Goal: Task Accomplishment & Management: Manage account settings

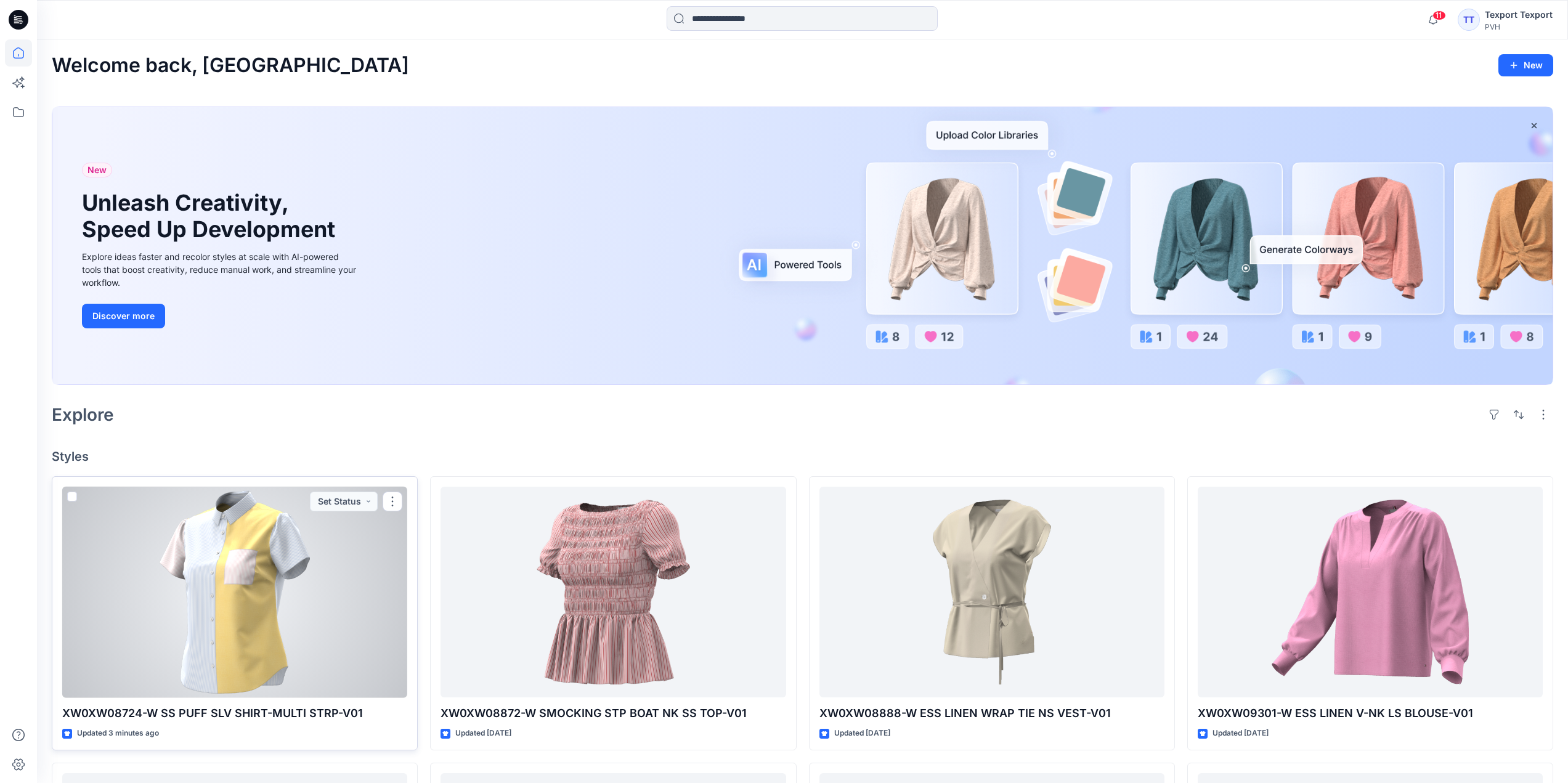
click at [363, 549] on div at bounding box center [235, 592] width 345 height 211
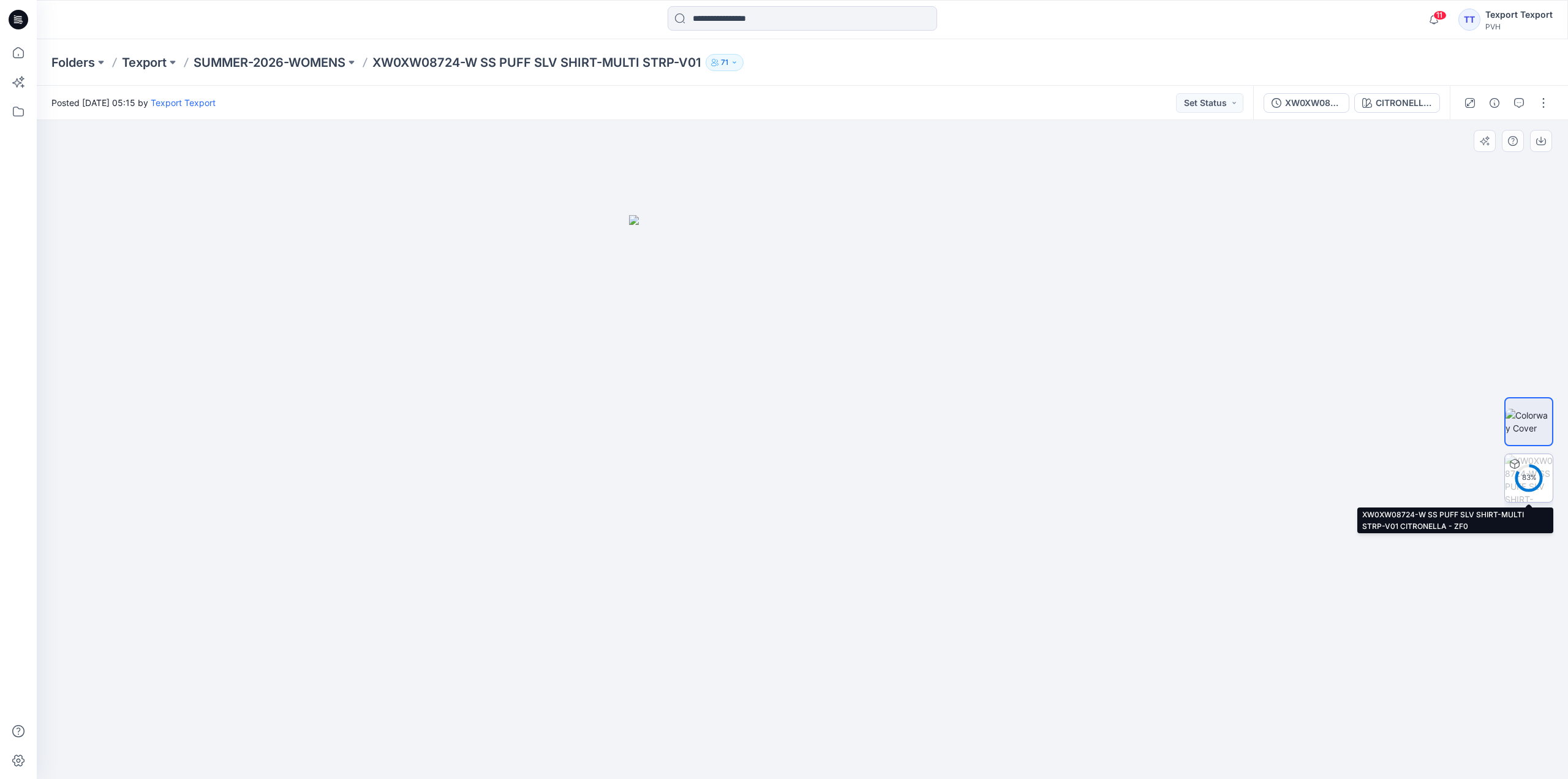
click at [1531, 474] on div "83 %" at bounding box center [1529, 477] width 29 height 11
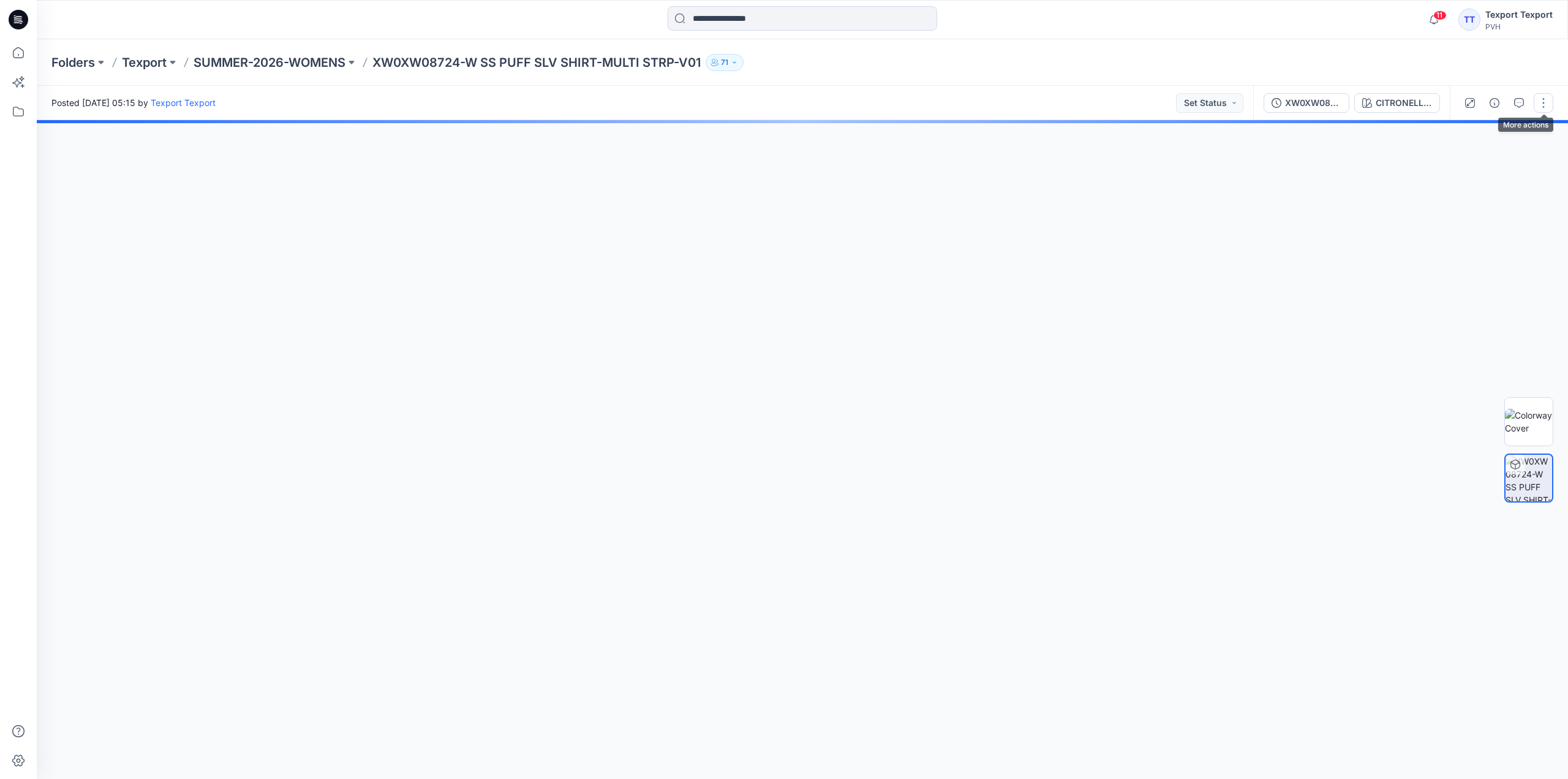
click at [1544, 102] on button "button" at bounding box center [1543, 103] width 20 height 20
click at [1476, 164] on button "Edit" at bounding box center [1492, 165] width 113 height 22
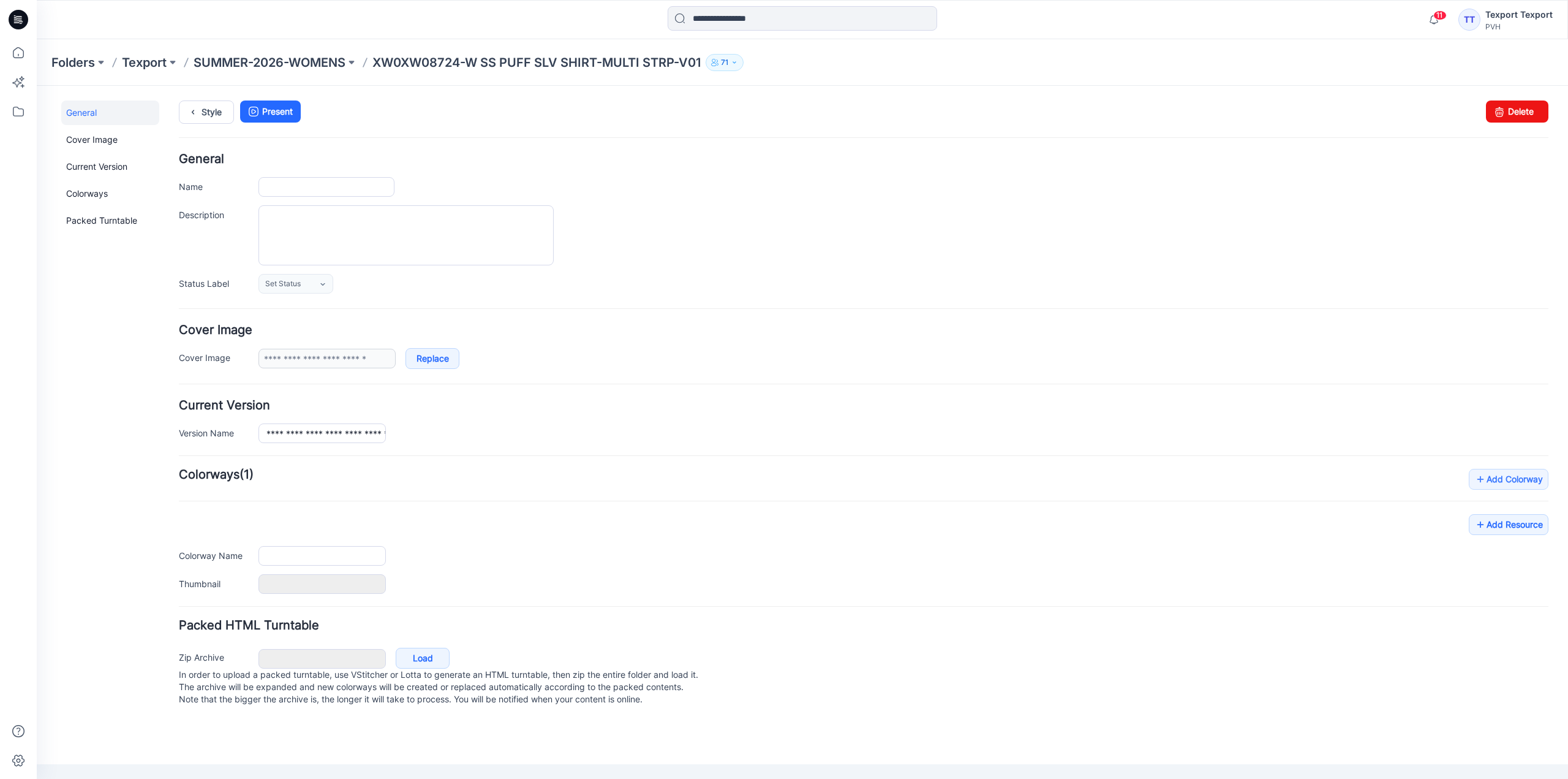
type input "**********"
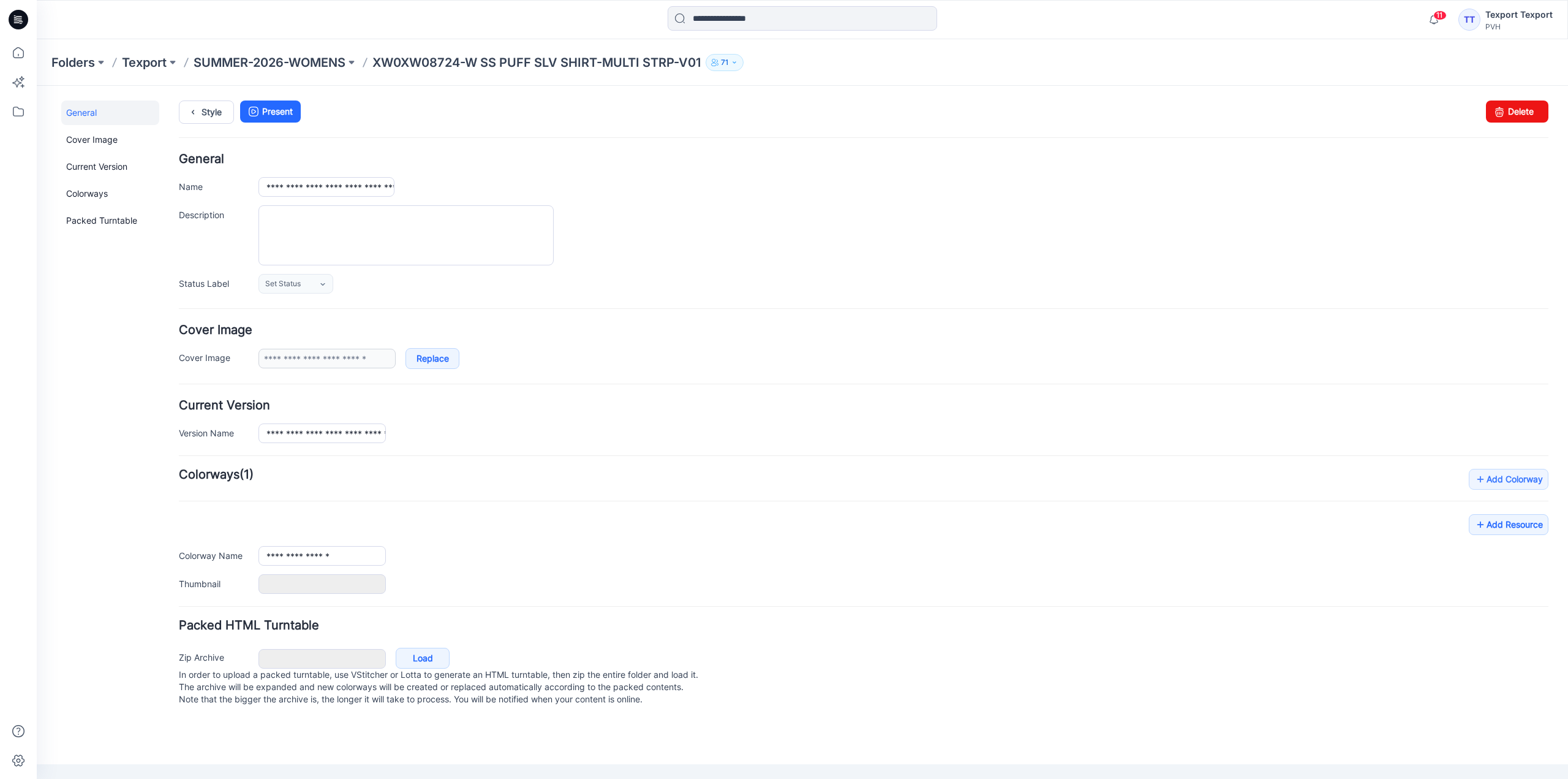
type input "**********"
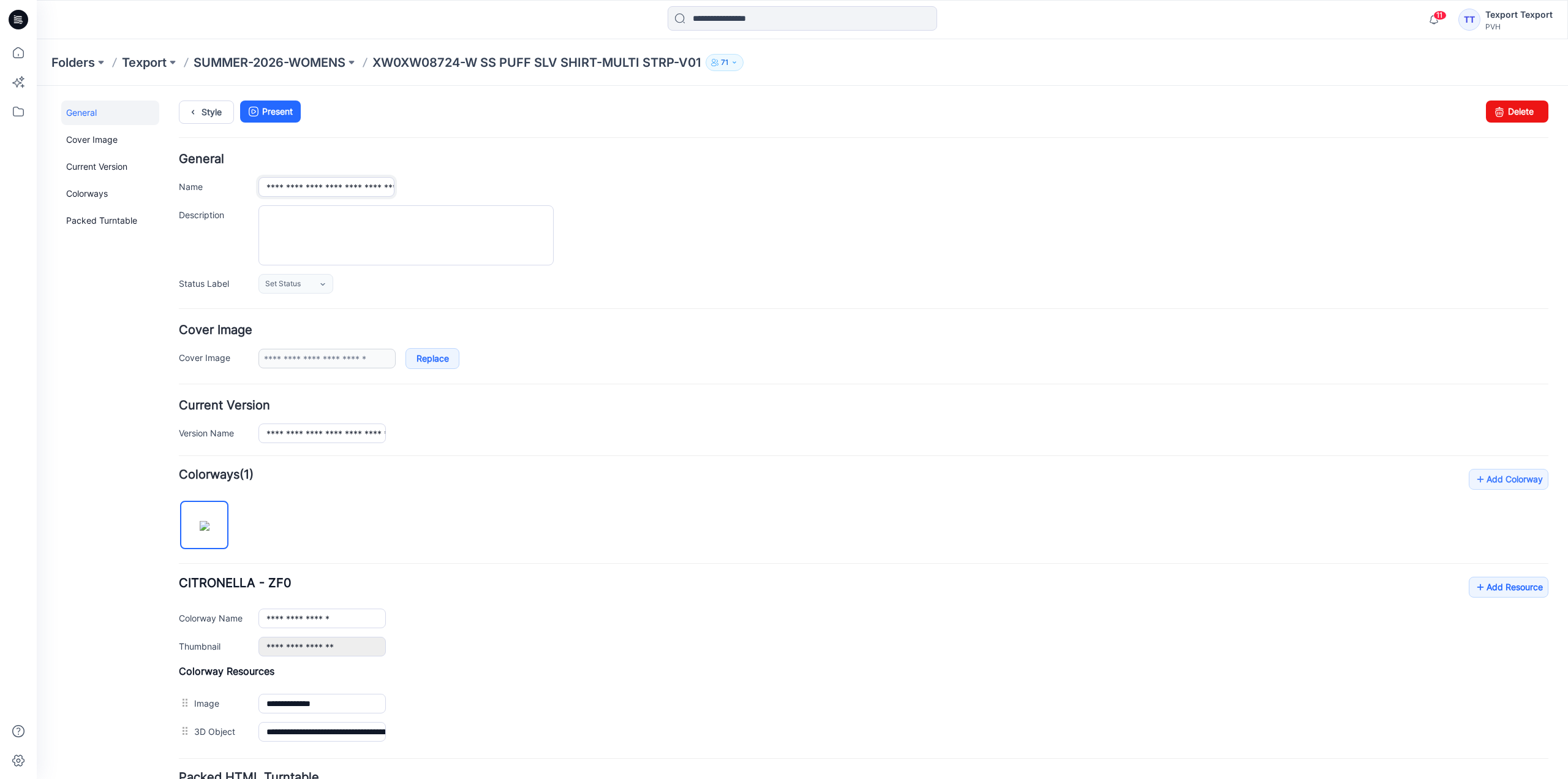
drag, startPoint x: 265, startPoint y: 184, endPoint x: 288, endPoint y: 188, distance: 23.3
click at [288, 188] on input "**********" at bounding box center [326, 187] width 136 height 20
click at [1477, 647] on div "**********" at bounding box center [903, 647] width 1290 height 20
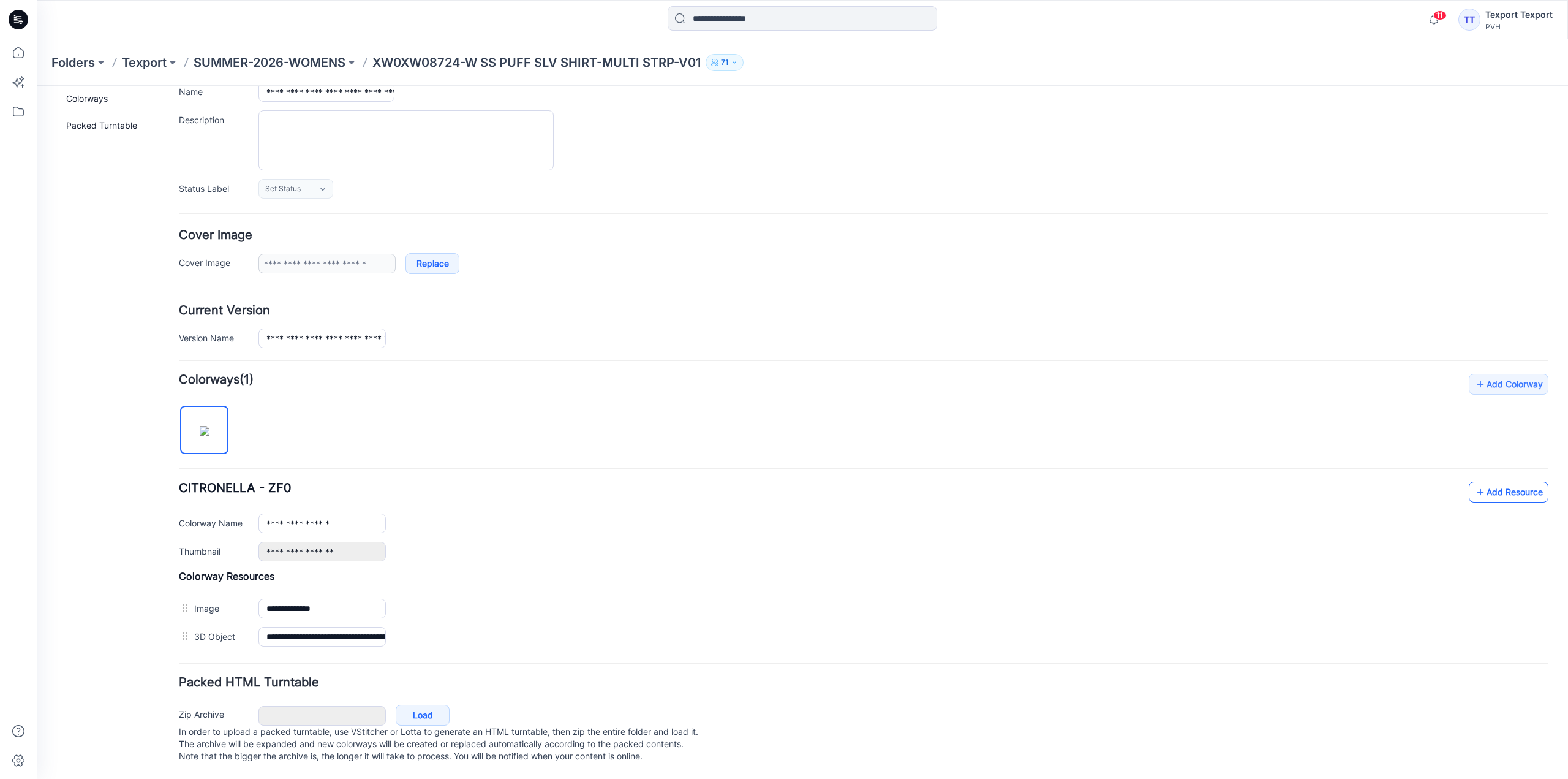
click at [1485, 482] on link "Add Resource" at bounding box center [1508, 492] width 80 height 21
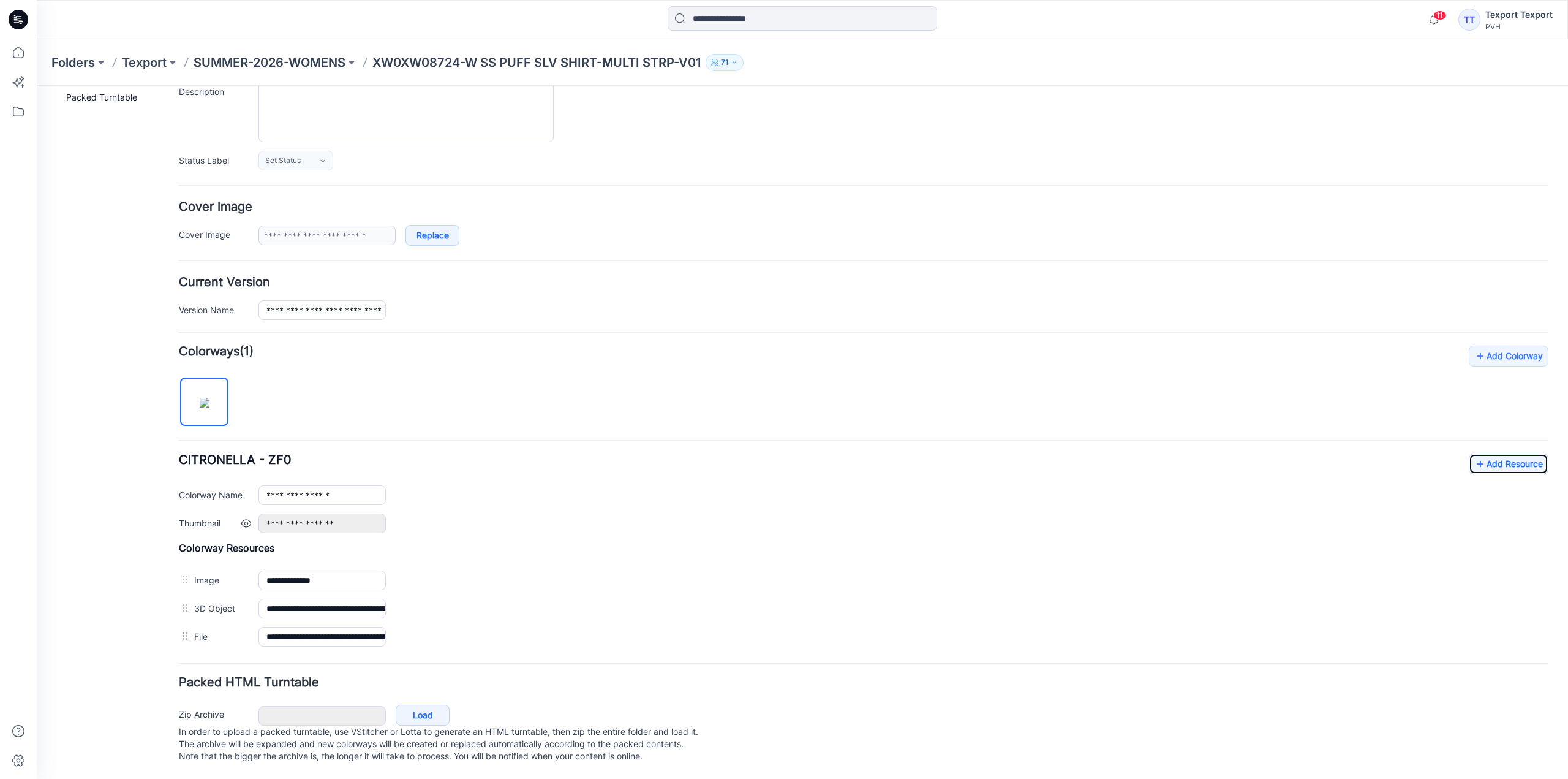
scroll to position [0, 0]
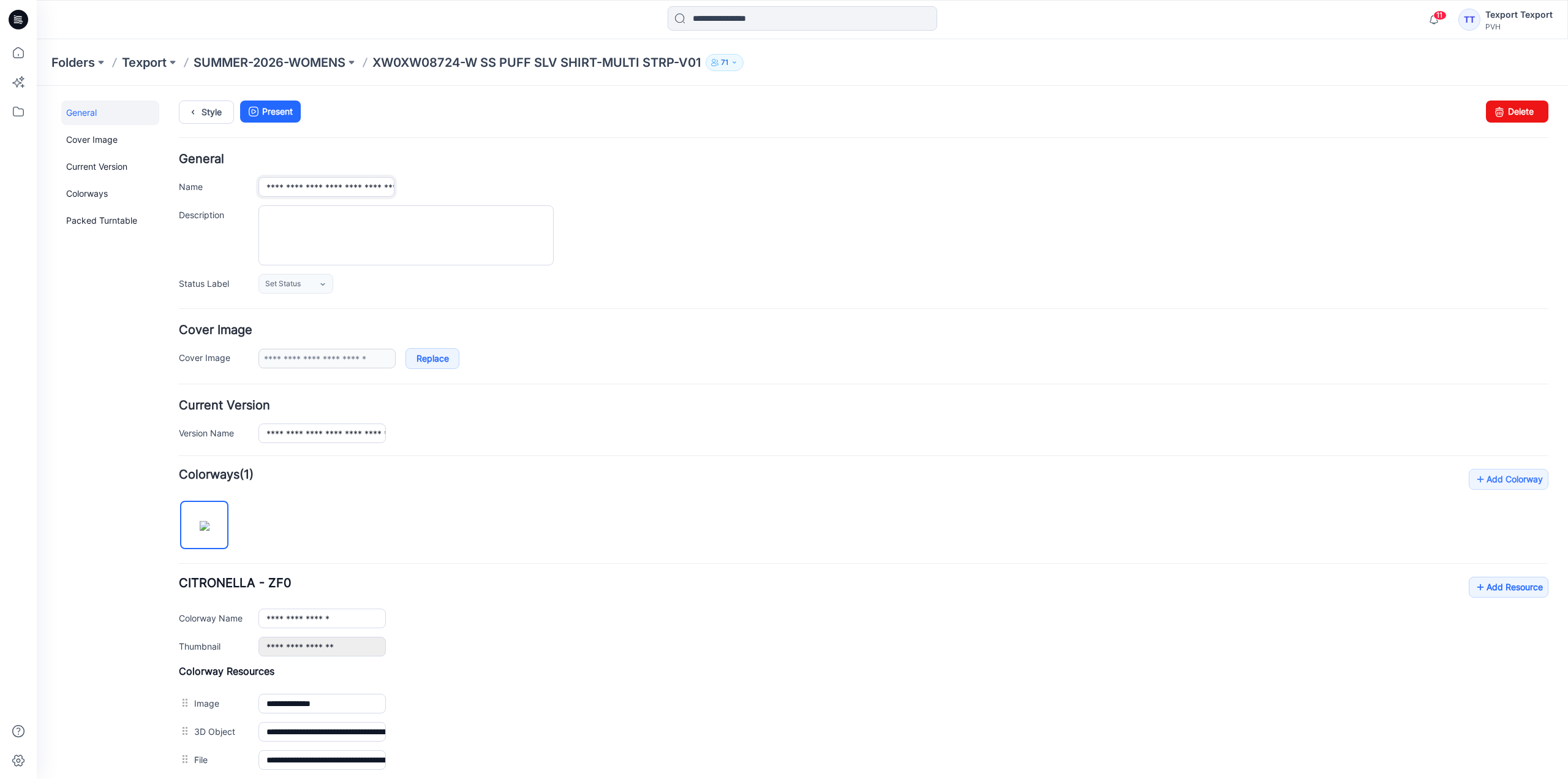
click at [281, 195] on input "**********" at bounding box center [326, 187] width 136 height 20
click at [200, 109] on icon at bounding box center [193, 111] width 17 height 22
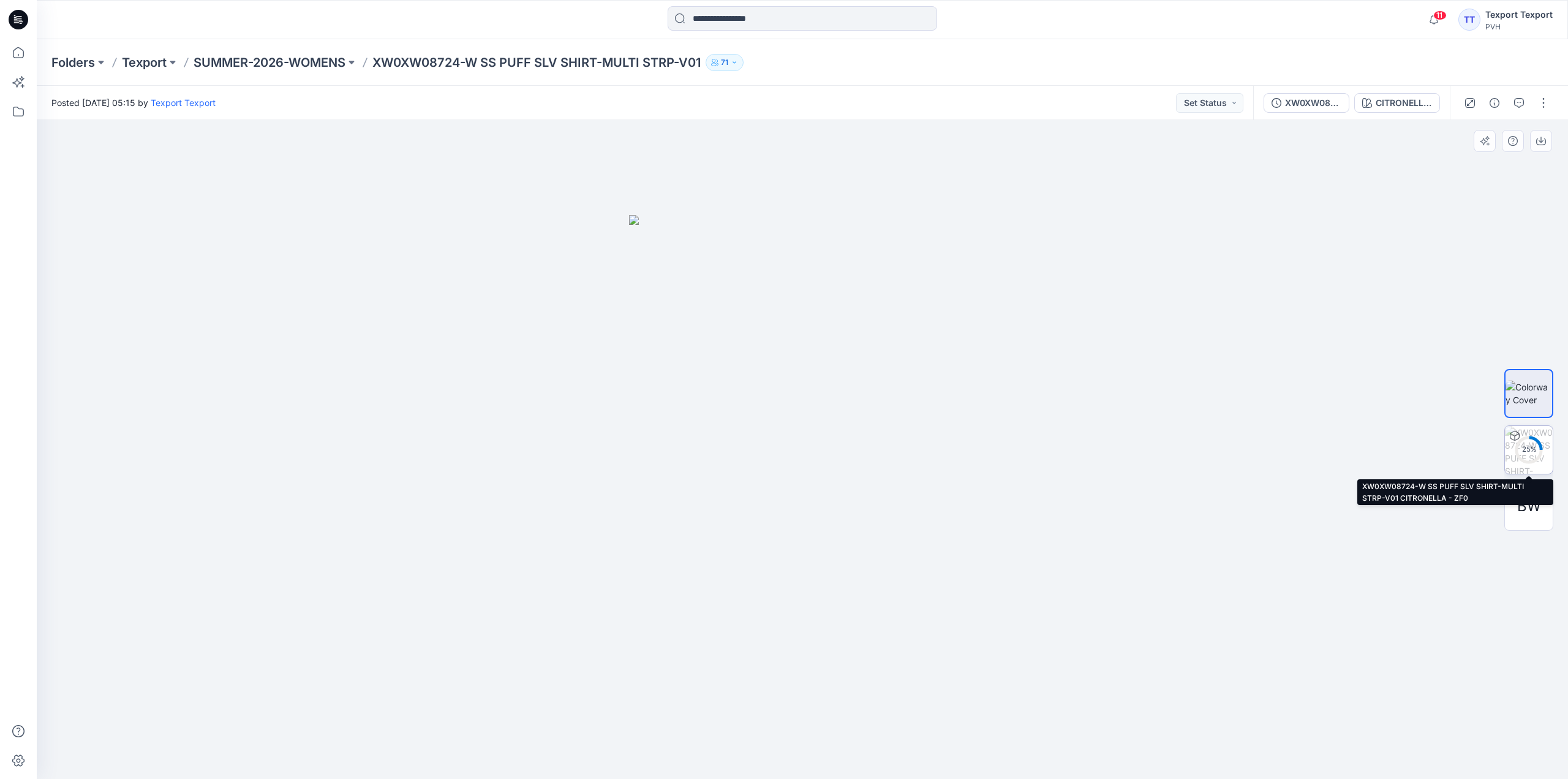
click at [1534, 455] on circle at bounding box center [1529, 449] width 25 height 25
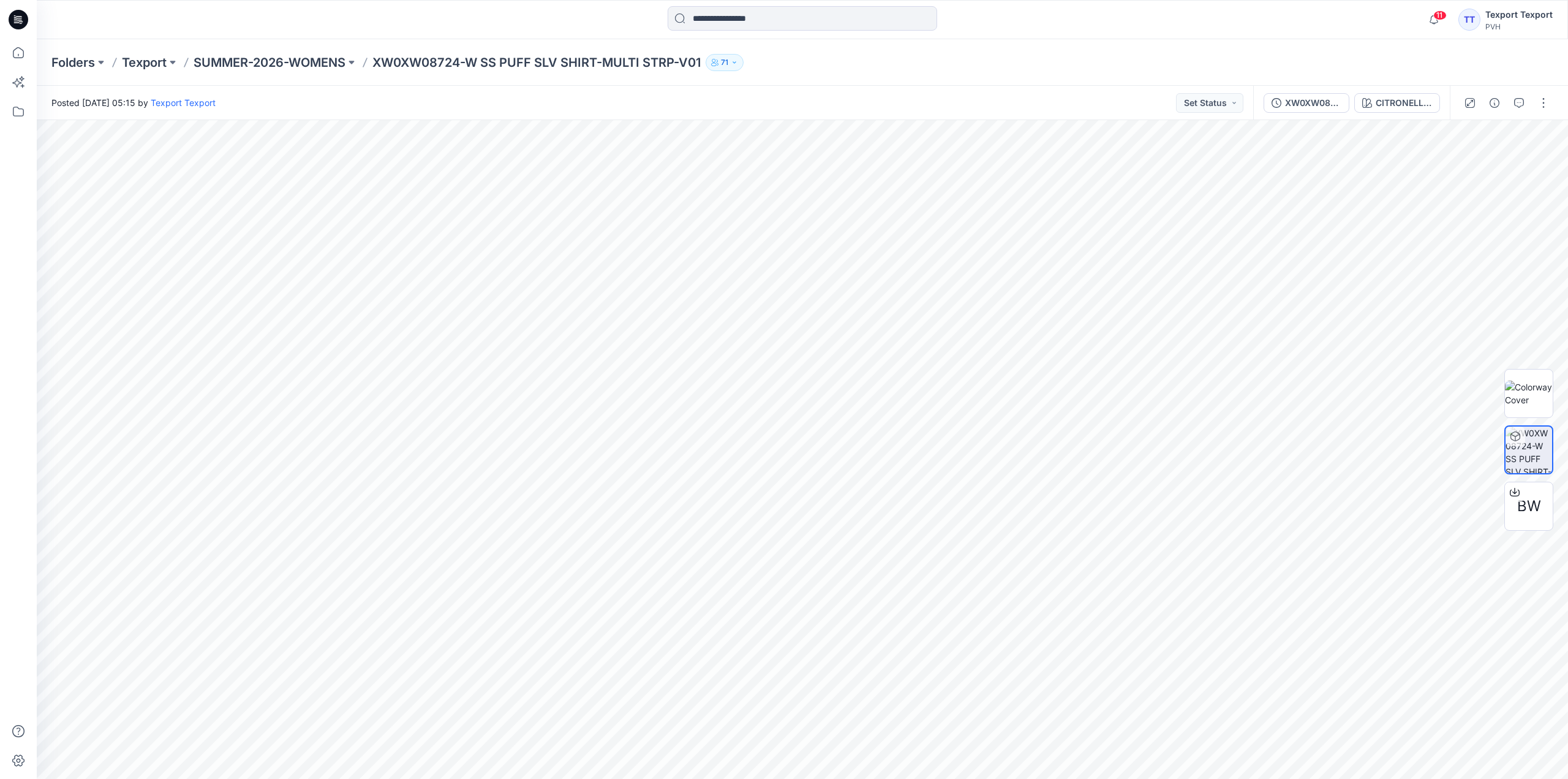
click at [22, 20] on icon at bounding box center [20, 20] width 5 height 1
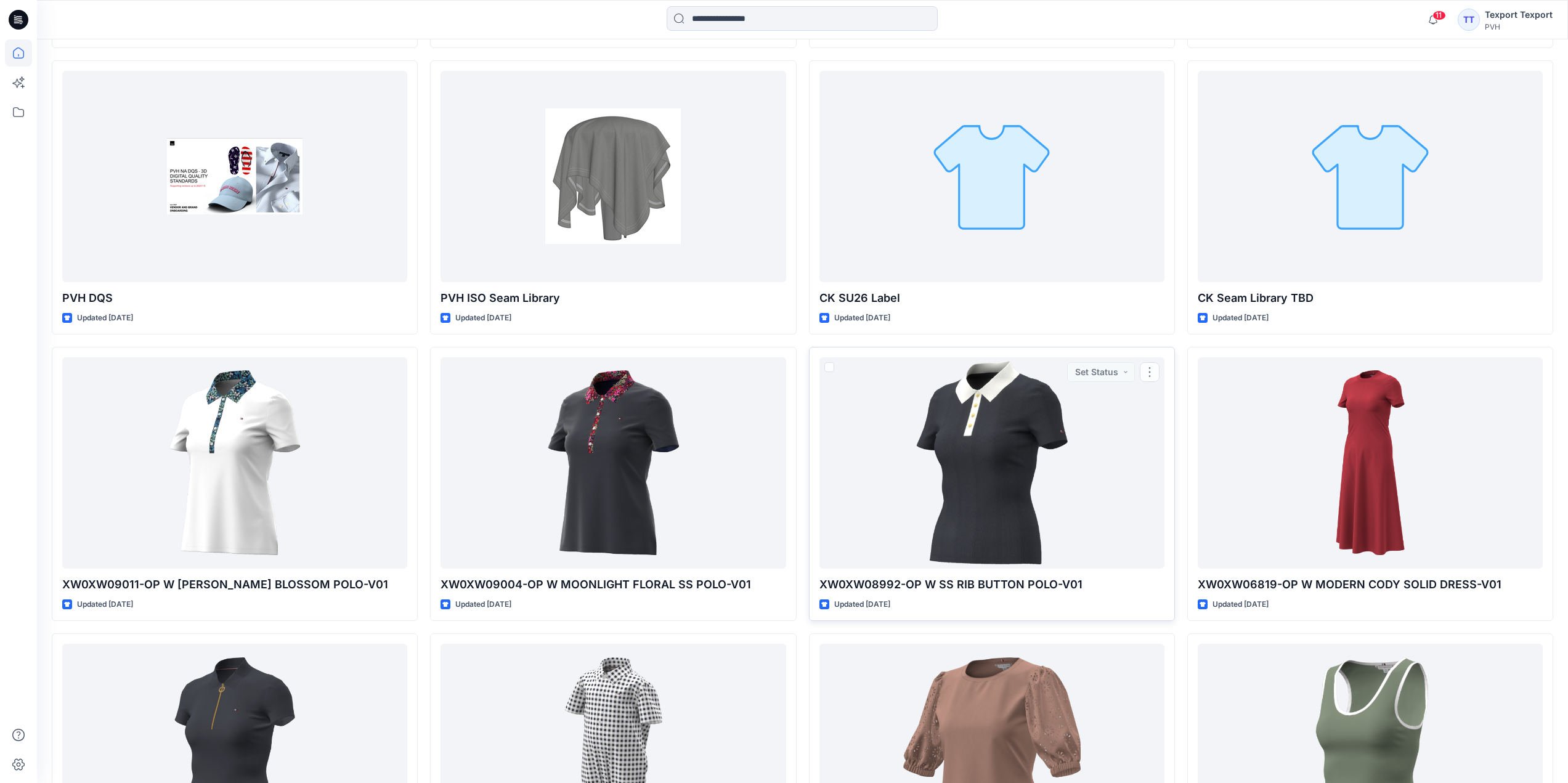
scroll to position [4713, 0]
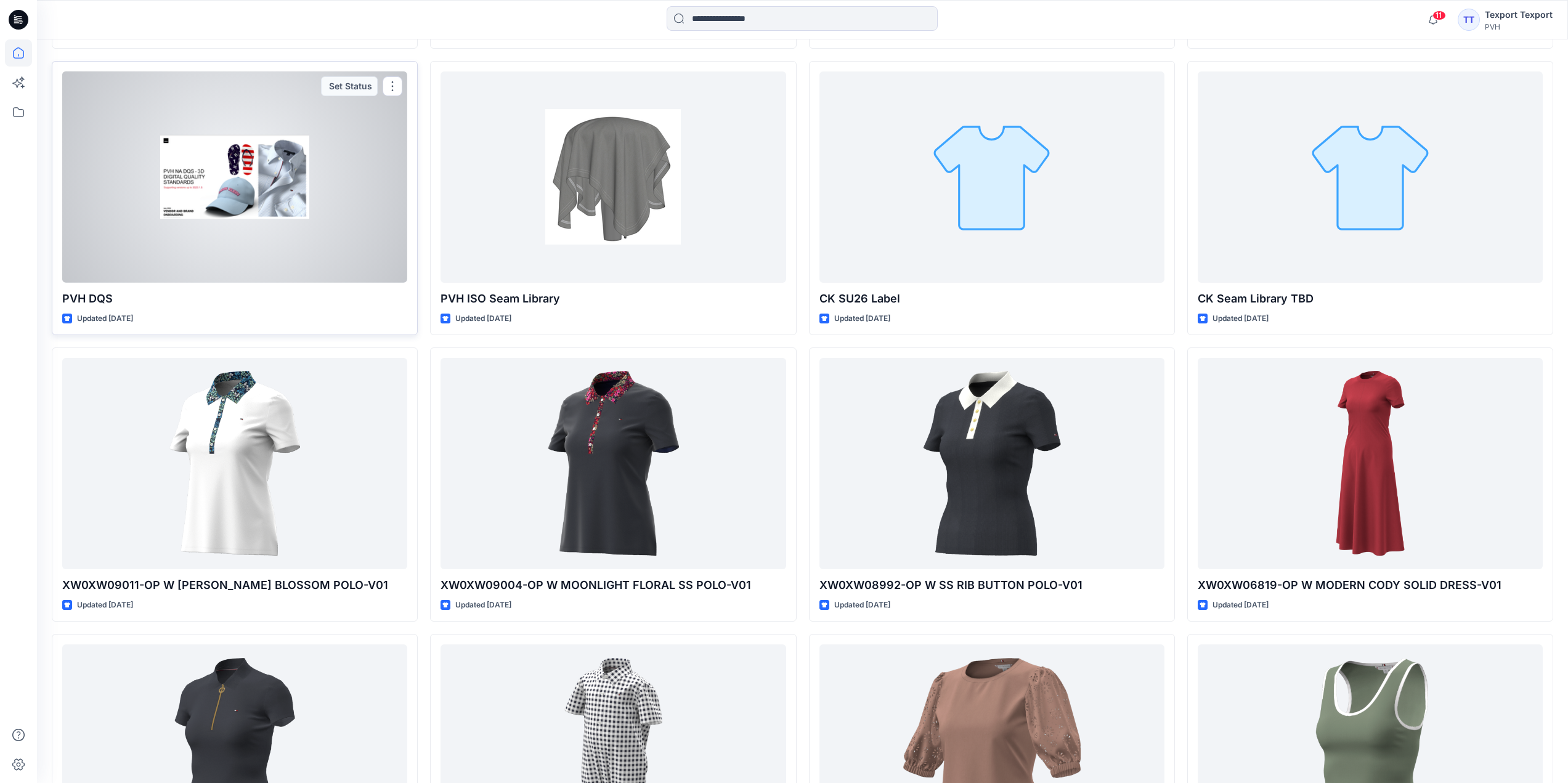
click at [272, 226] on div at bounding box center [235, 177] width 345 height 211
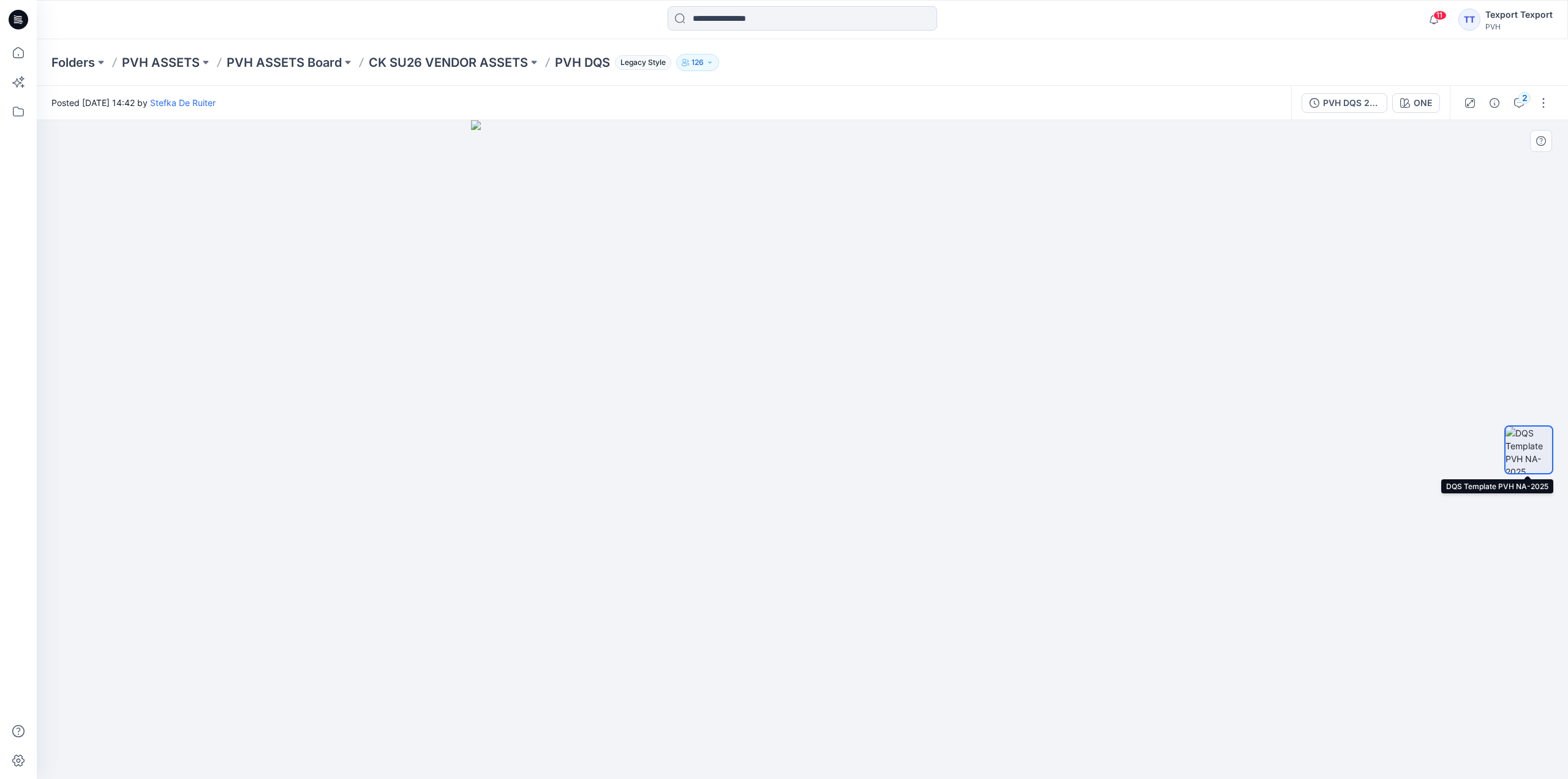
click at [1538, 442] on img at bounding box center [1529, 450] width 46 height 46
click at [1545, 107] on button "button" at bounding box center [1543, 103] width 20 height 20
click at [1407, 417] on div at bounding box center [802, 449] width 1532 height 659
click at [1521, 443] on img at bounding box center [1529, 450] width 46 height 46
click at [847, 389] on img at bounding box center [803, 449] width 663 height 659
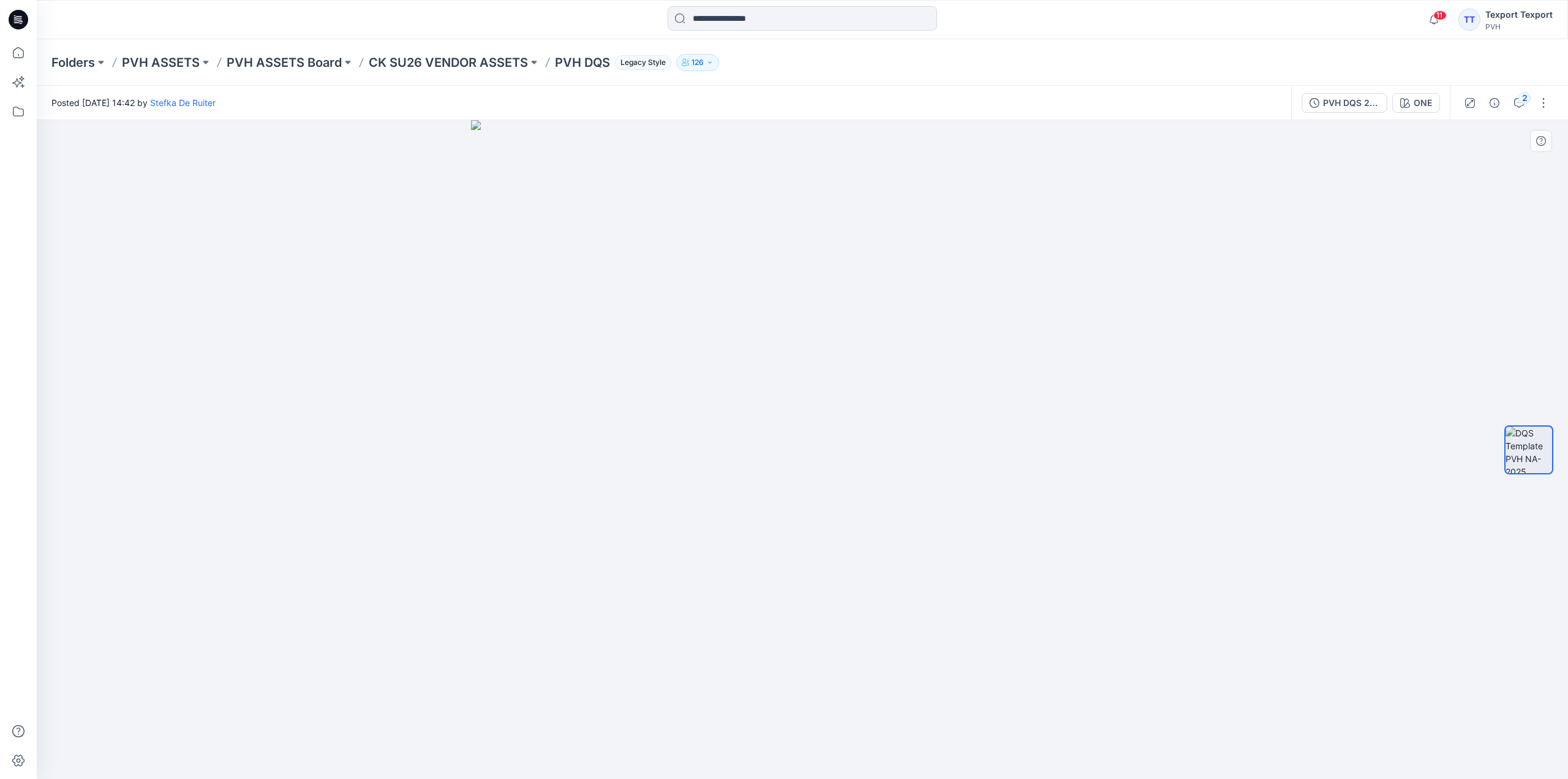
click at [847, 389] on img at bounding box center [803, 449] width 663 height 659
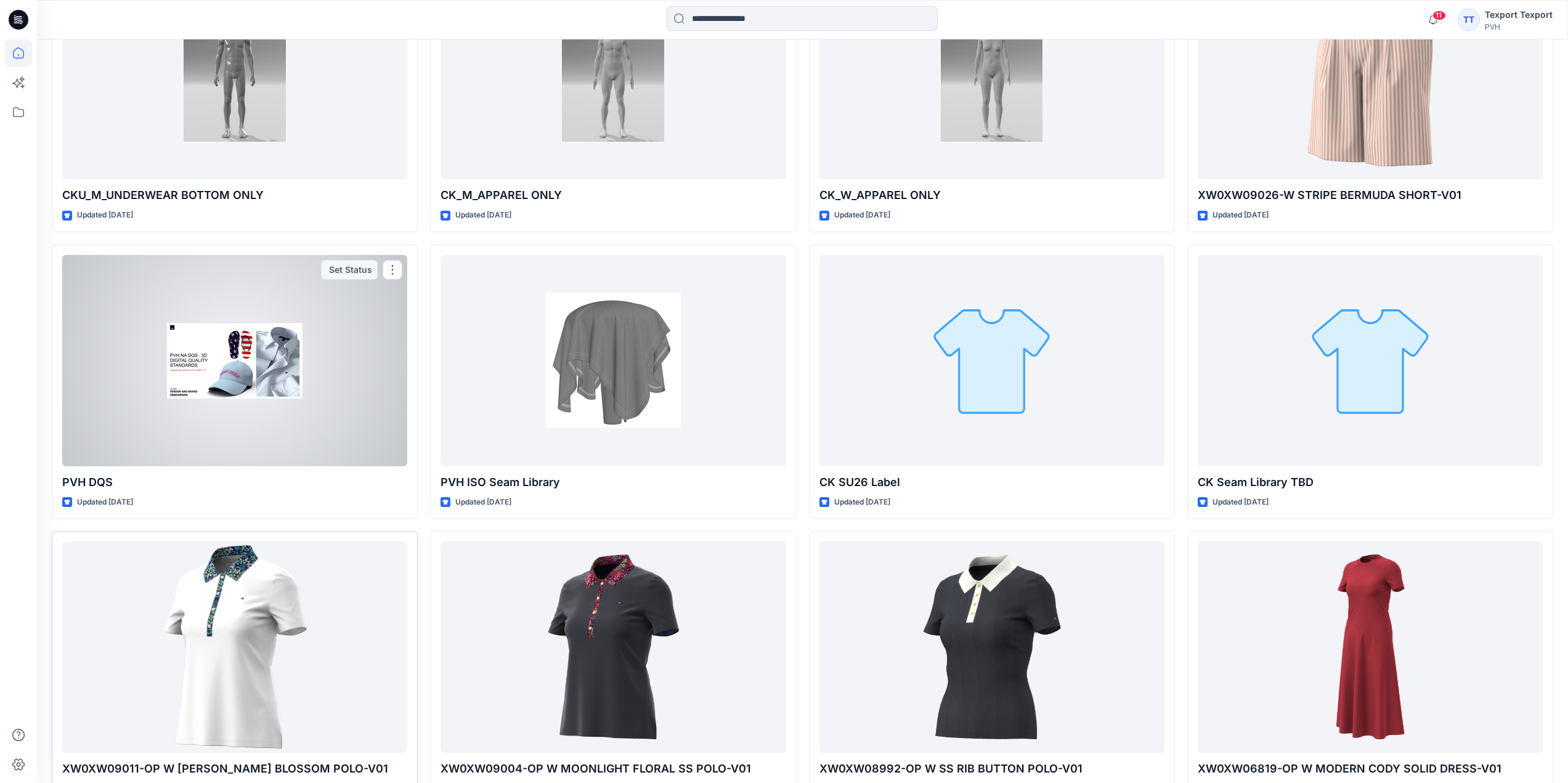
scroll to position [4528, 0]
click at [395, 268] on button "button" at bounding box center [392, 271] width 20 height 20
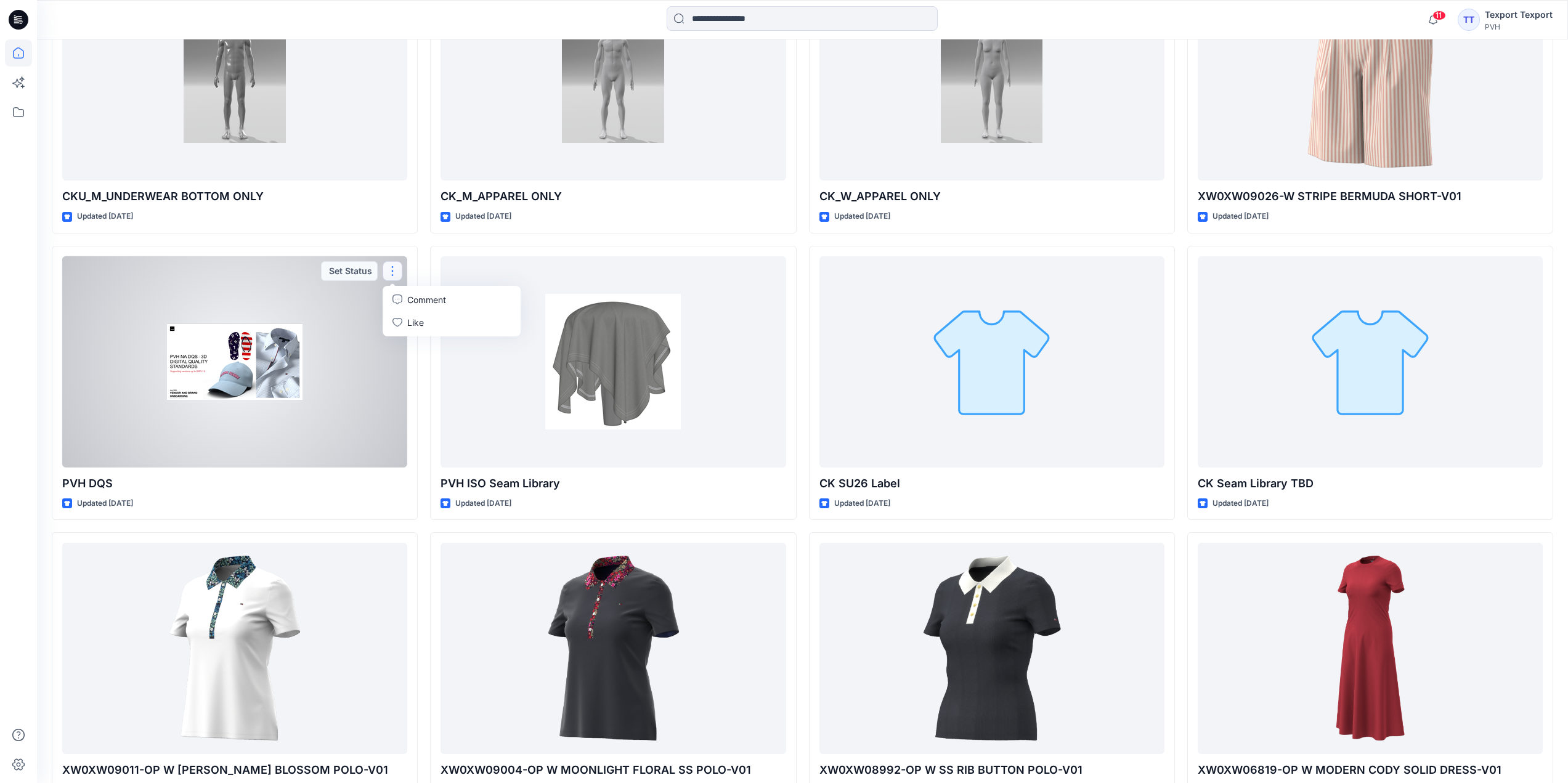
click at [380, 380] on div at bounding box center [235, 362] width 345 height 211
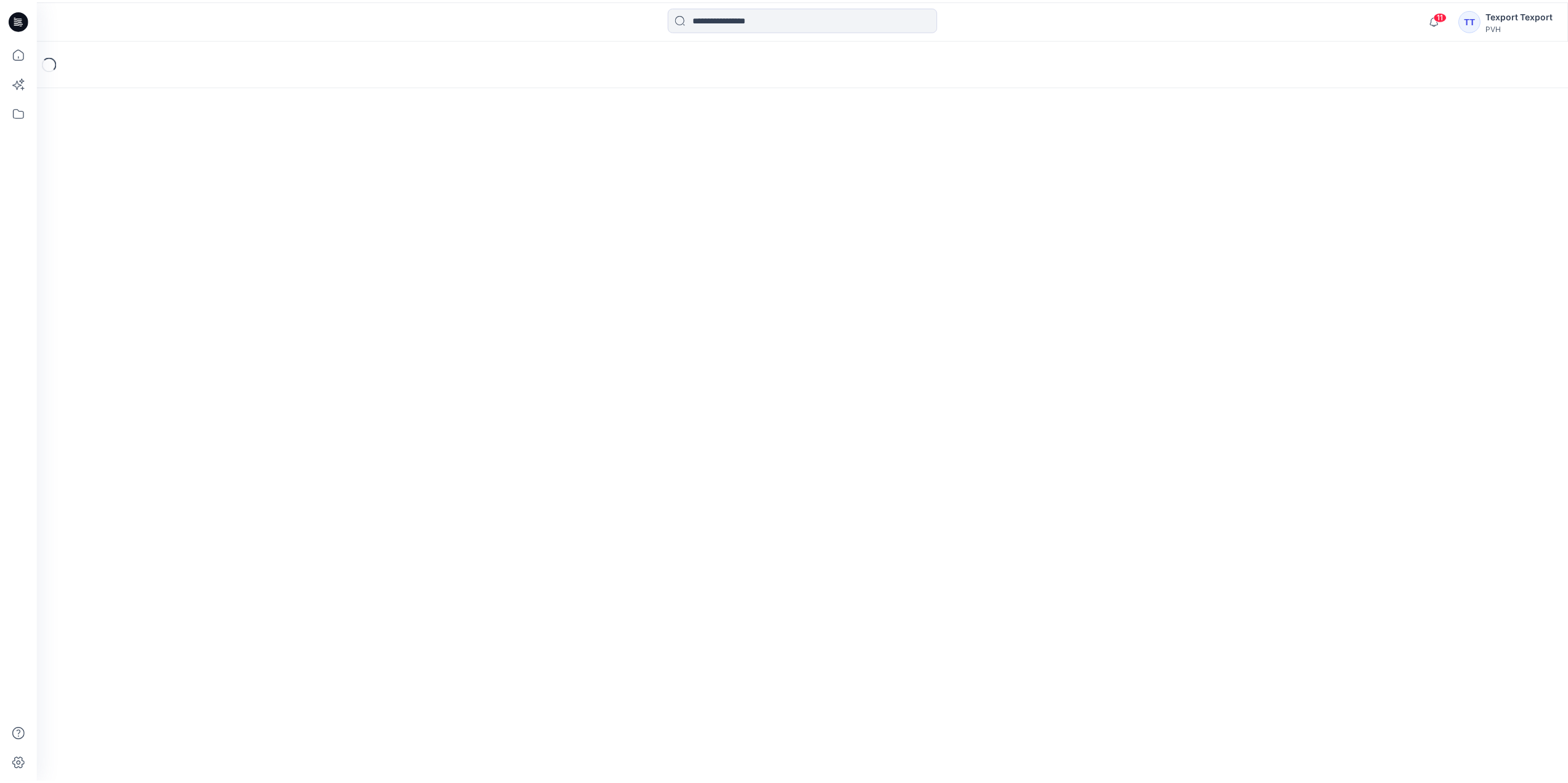
scroll to position [4528, 0]
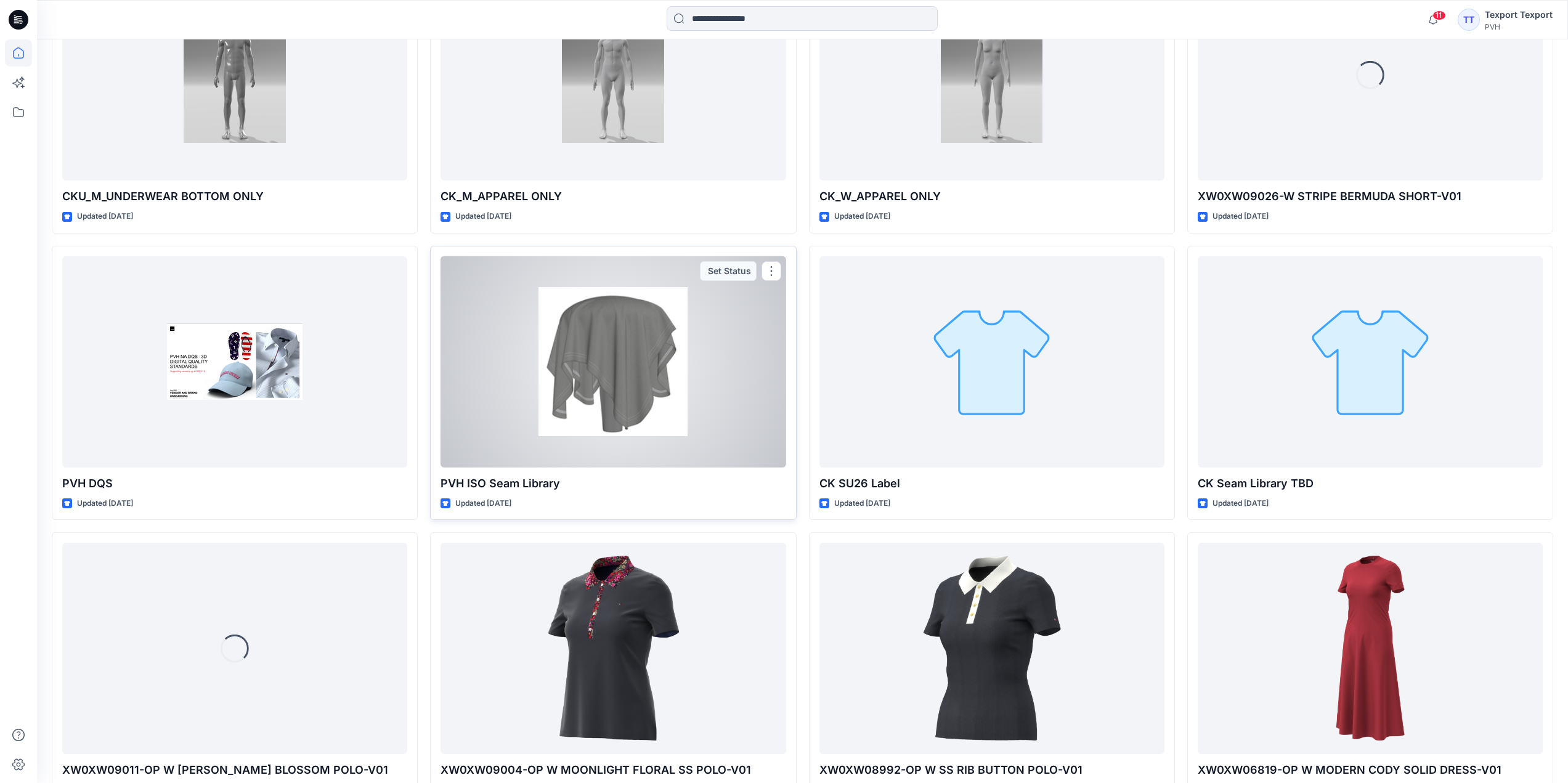
click at [573, 327] on div at bounding box center [613, 362] width 345 height 211
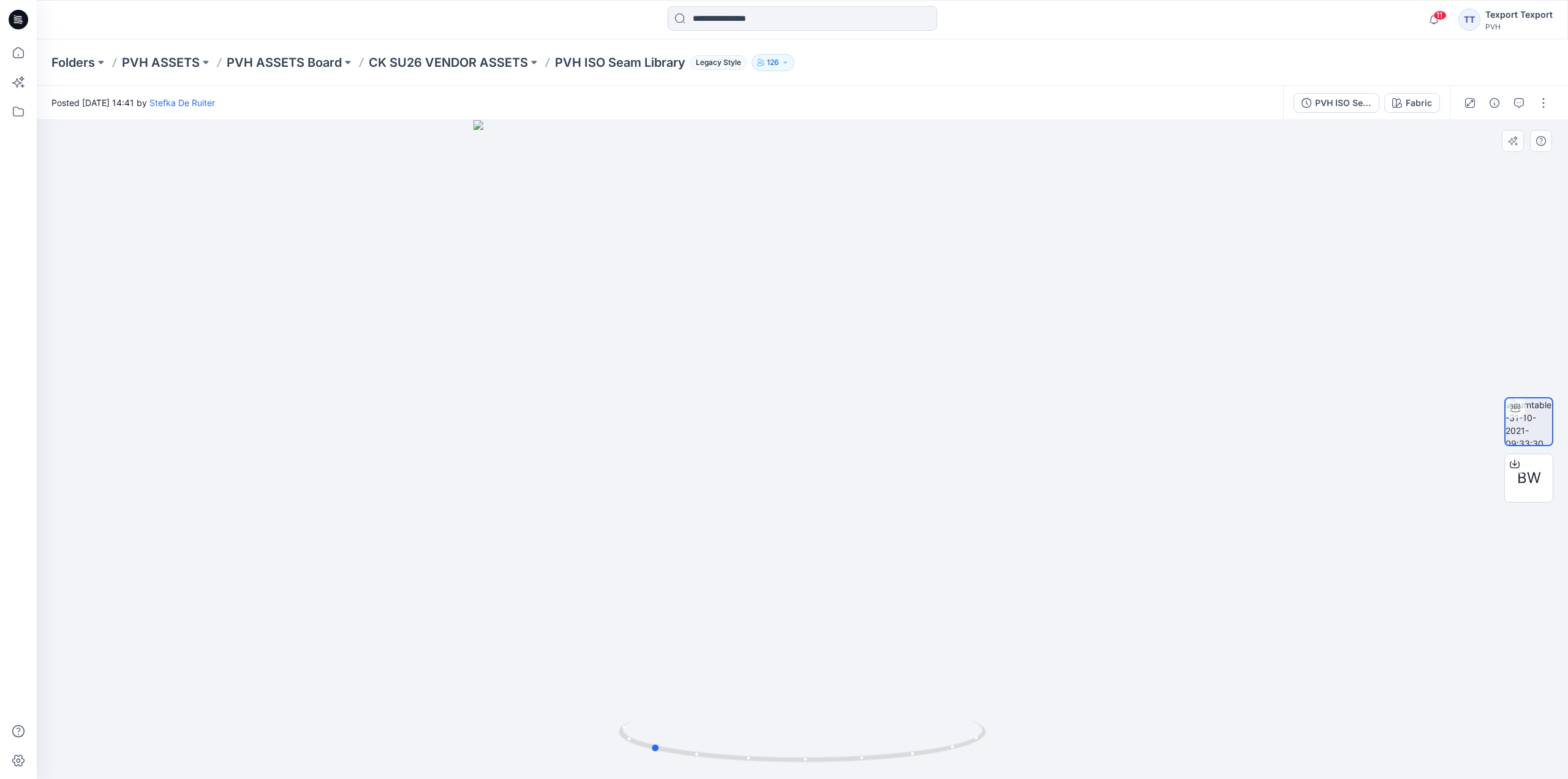
drag, startPoint x: 1048, startPoint y: 481, endPoint x: 896, endPoint y: 488, distance: 152.2
click at [896, 488] on div at bounding box center [802, 449] width 1532 height 659
click at [1523, 467] on div at bounding box center [1515, 464] width 20 height 20
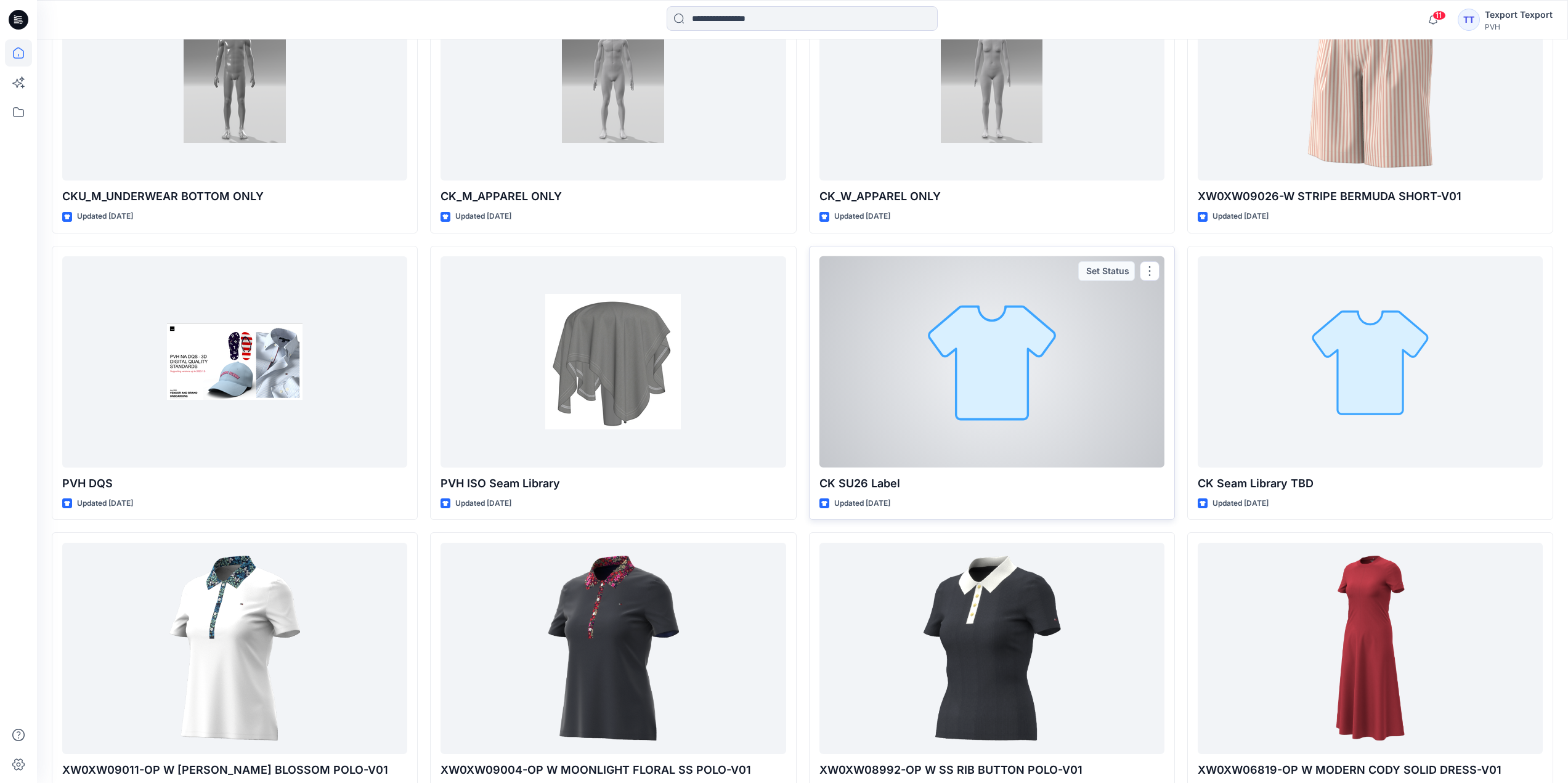
click at [898, 434] on div at bounding box center [992, 362] width 345 height 211
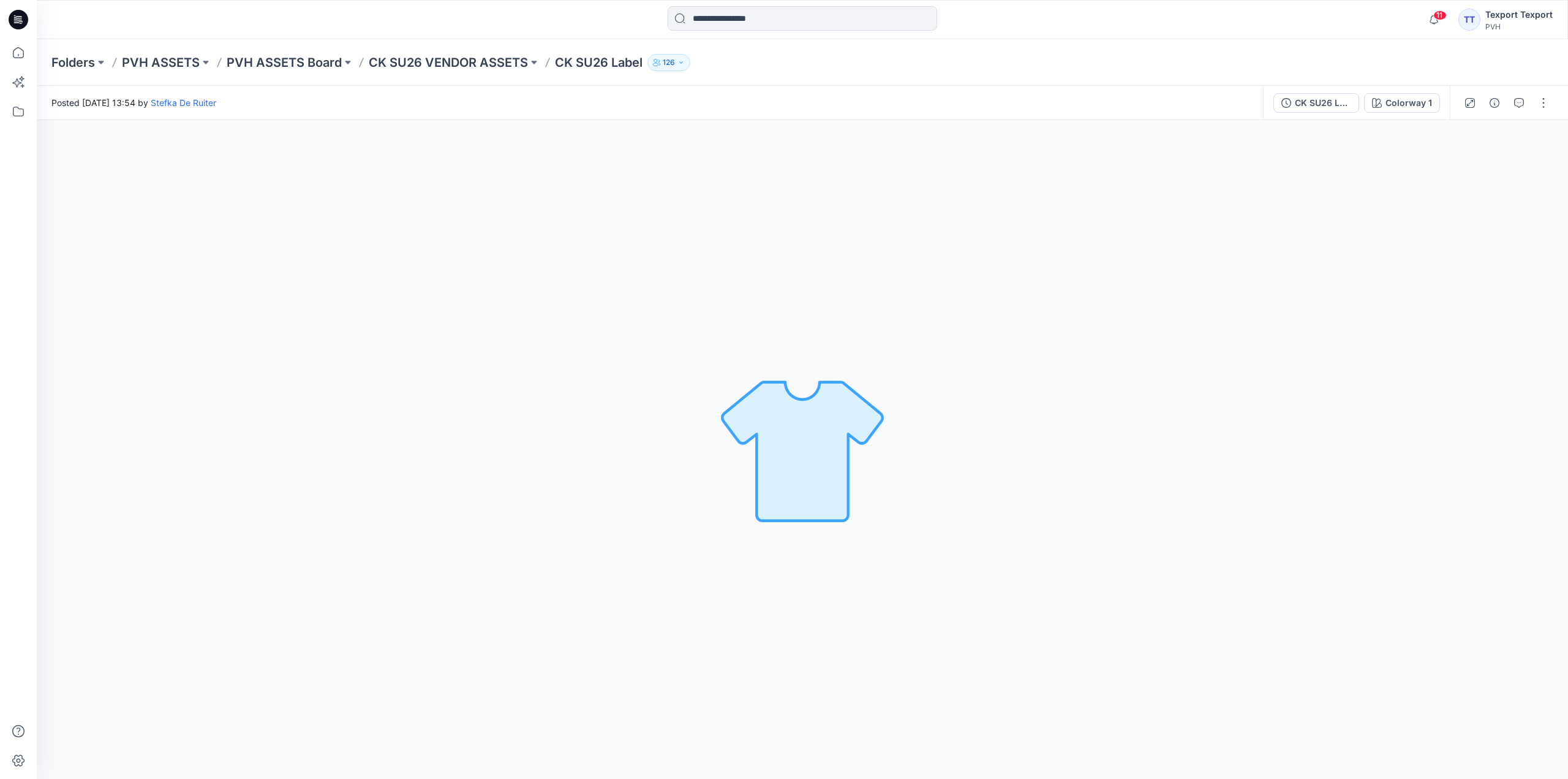
click at [794, 447] on img at bounding box center [802, 450] width 172 height 172
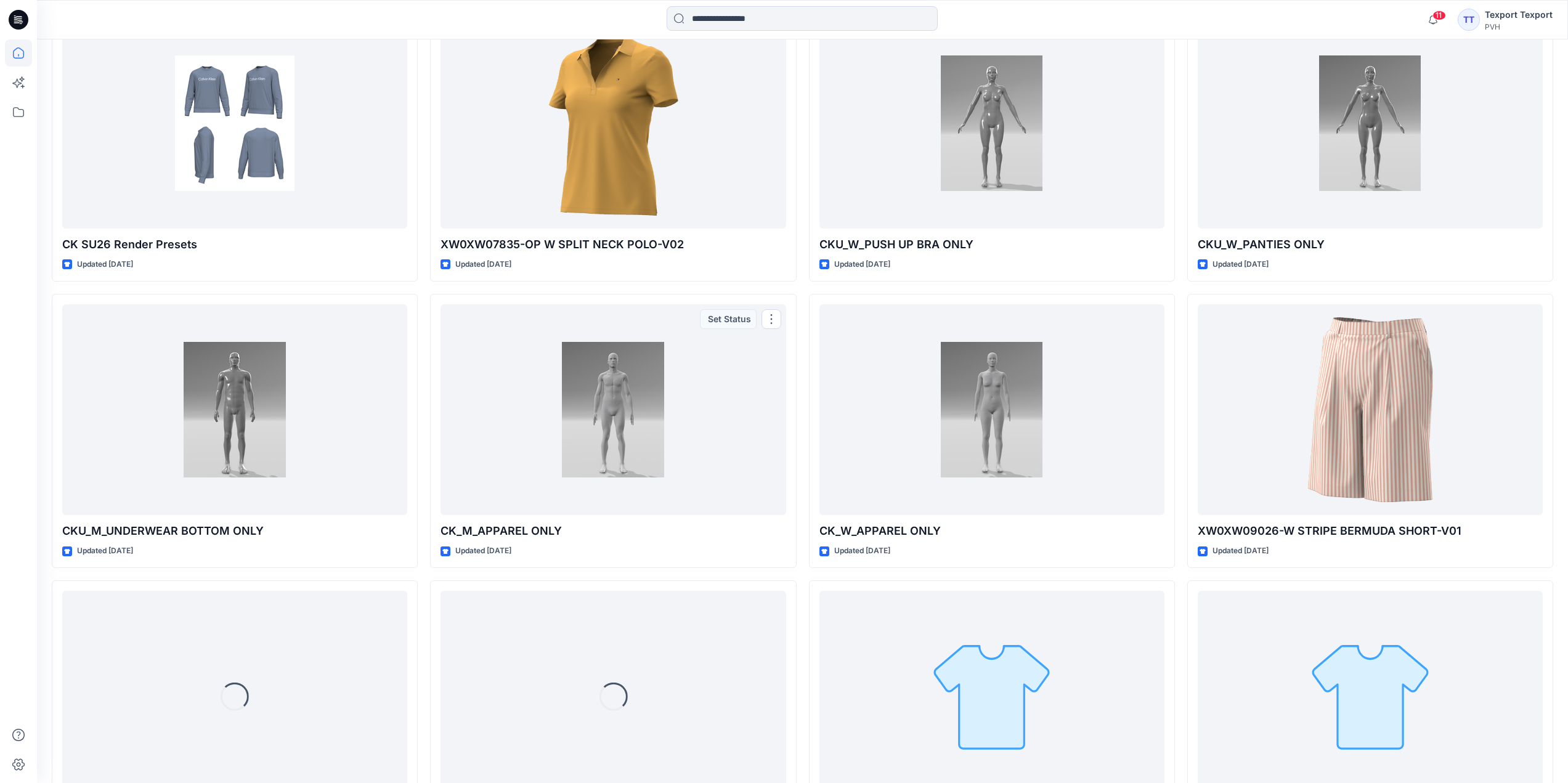
scroll to position [4468, 0]
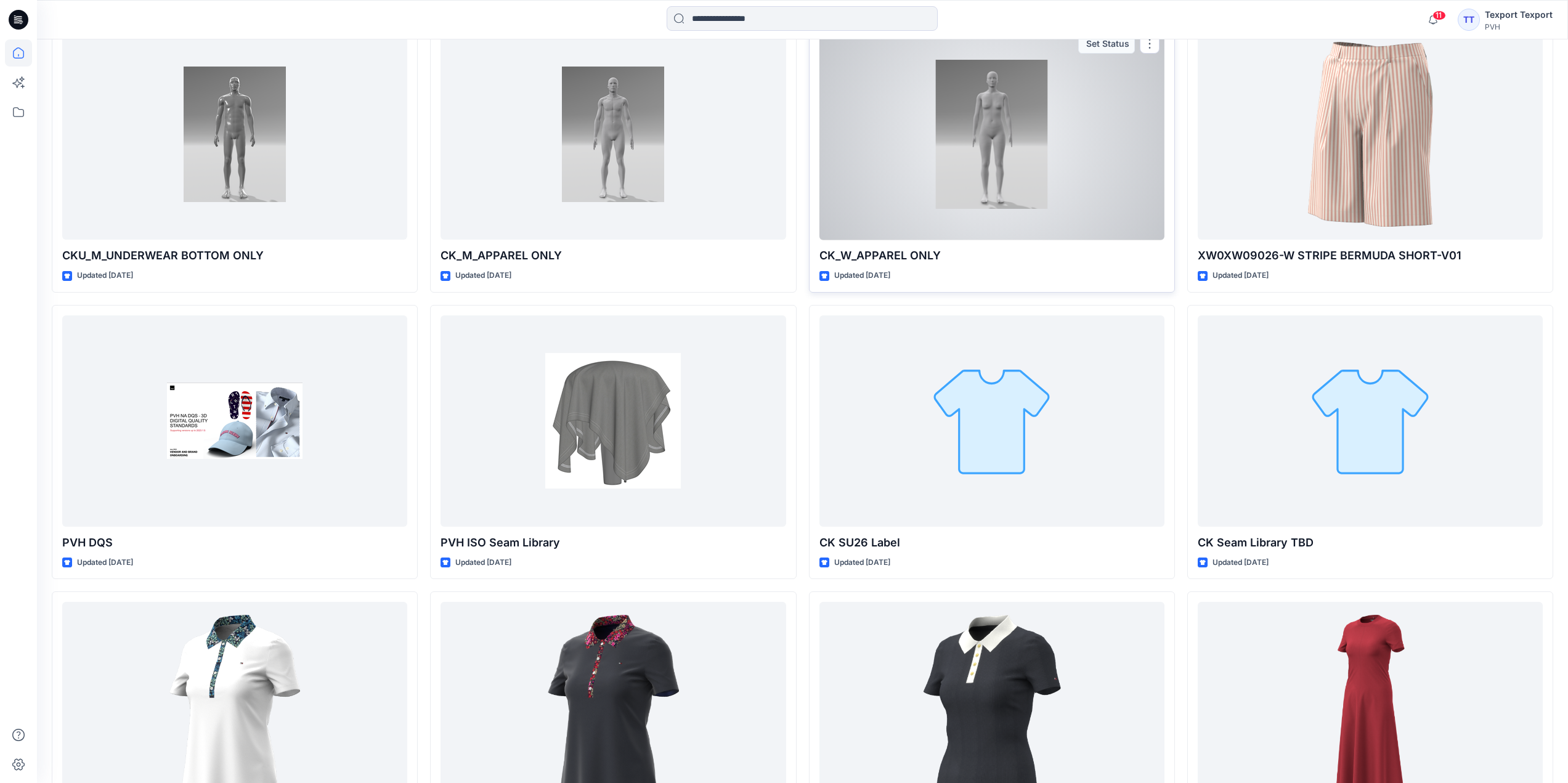
click at [921, 196] on div at bounding box center [992, 134] width 345 height 211
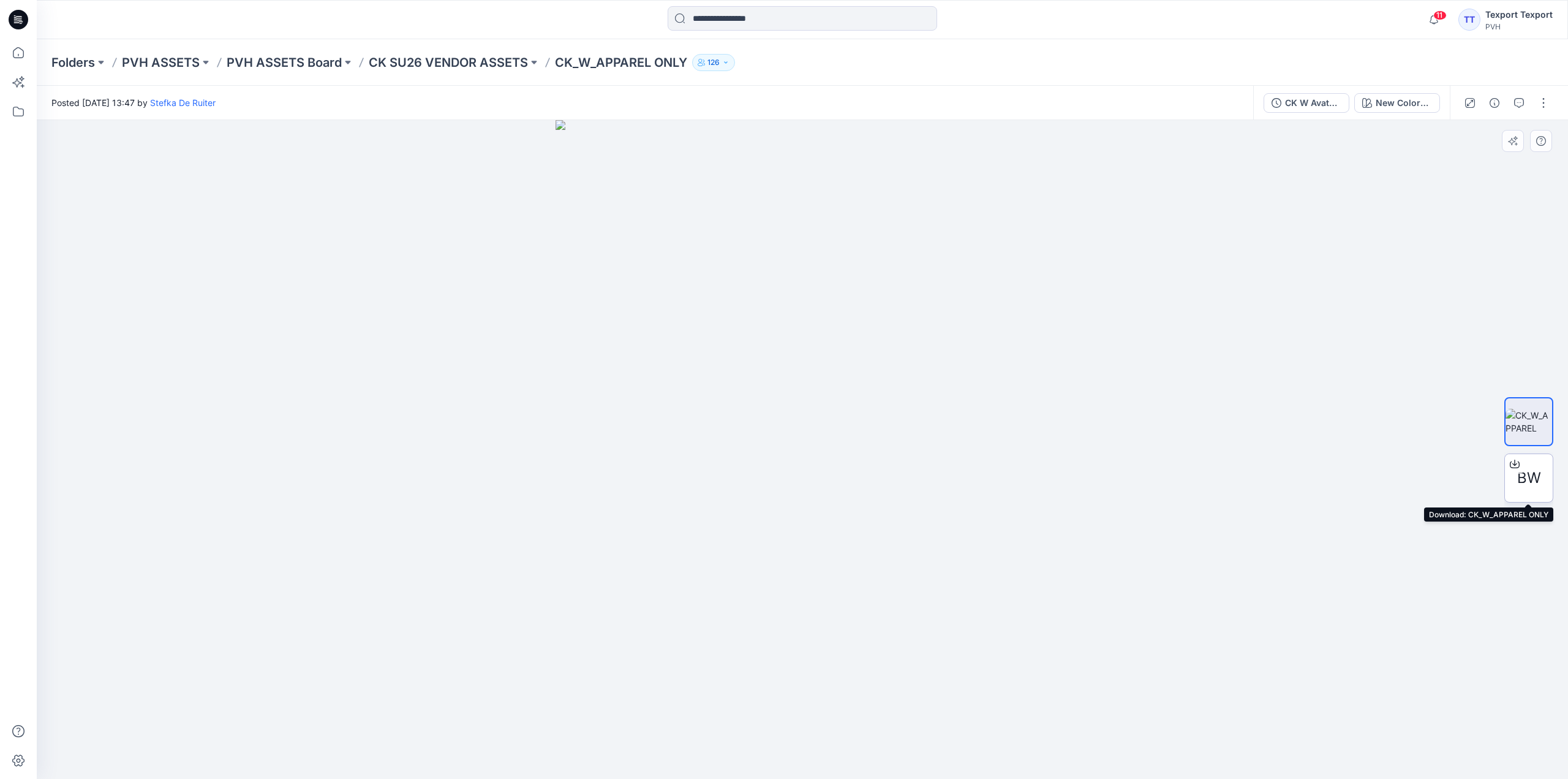
click at [1532, 463] on div "BW" at bounding box center [1529, 478] width 49 height 49
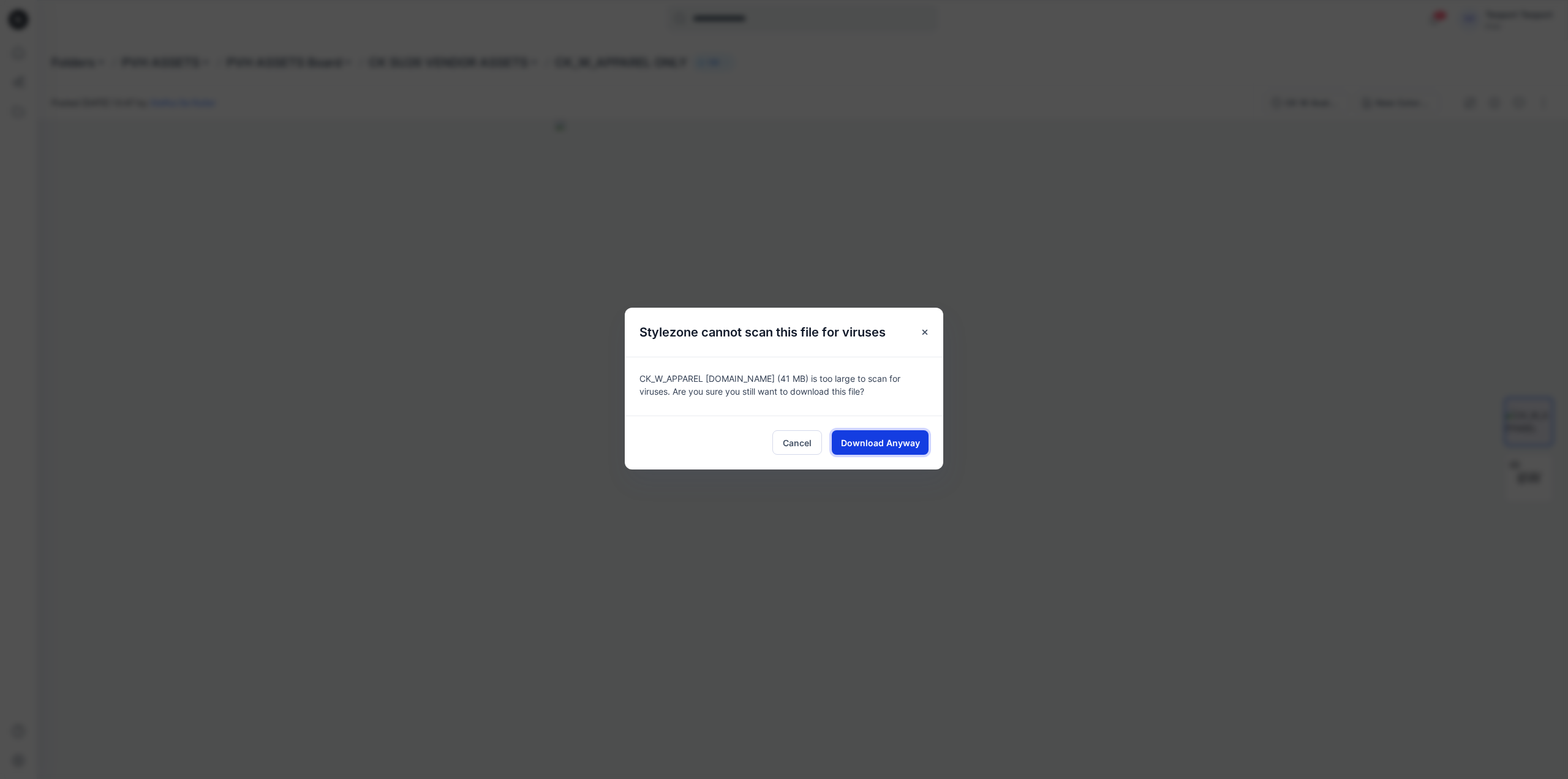
click at [900, 434] on button "Download Anyway" at bounding box center [880, 442] width 97 height 25
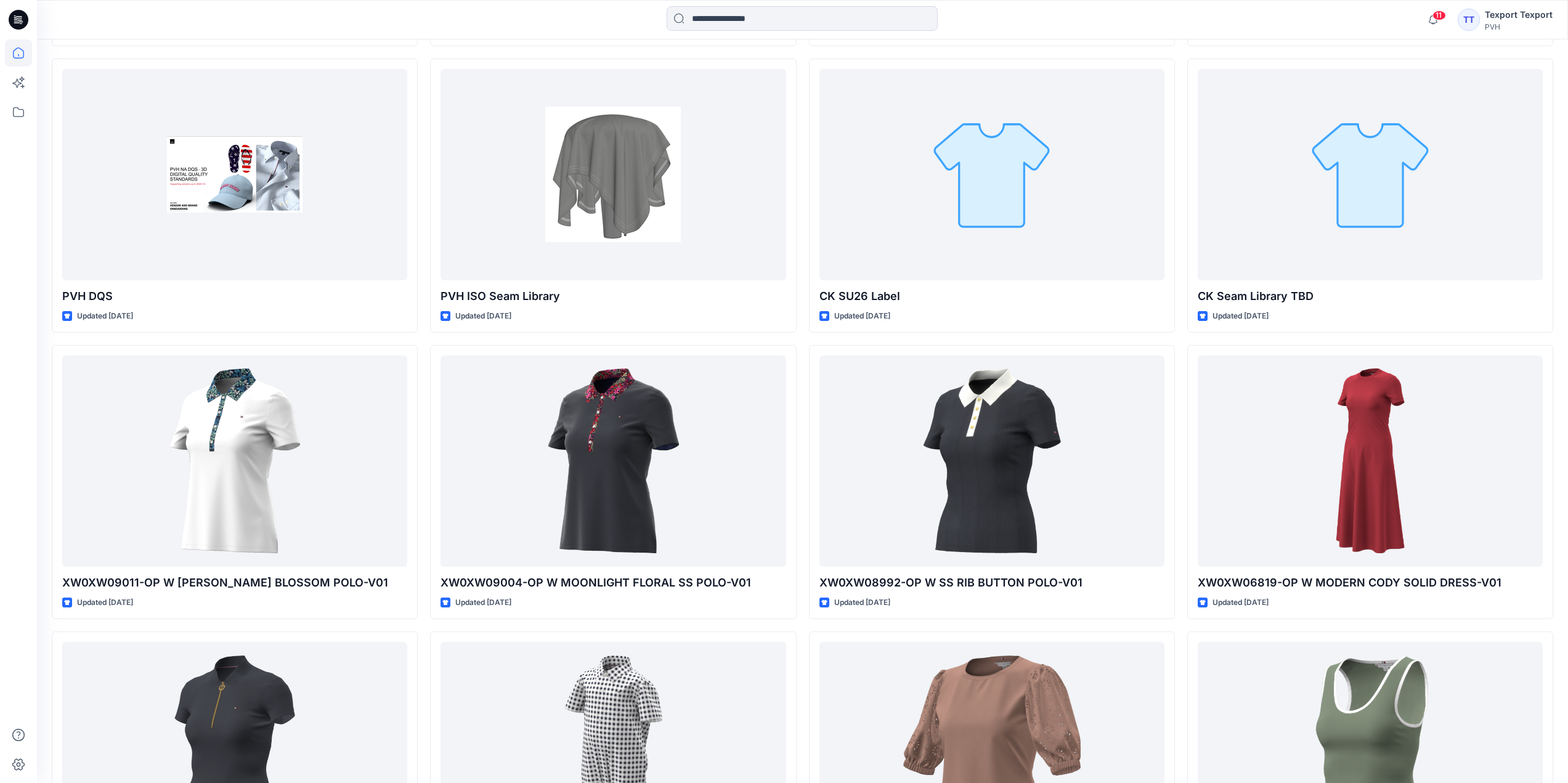
scroll to position [4530, 0]
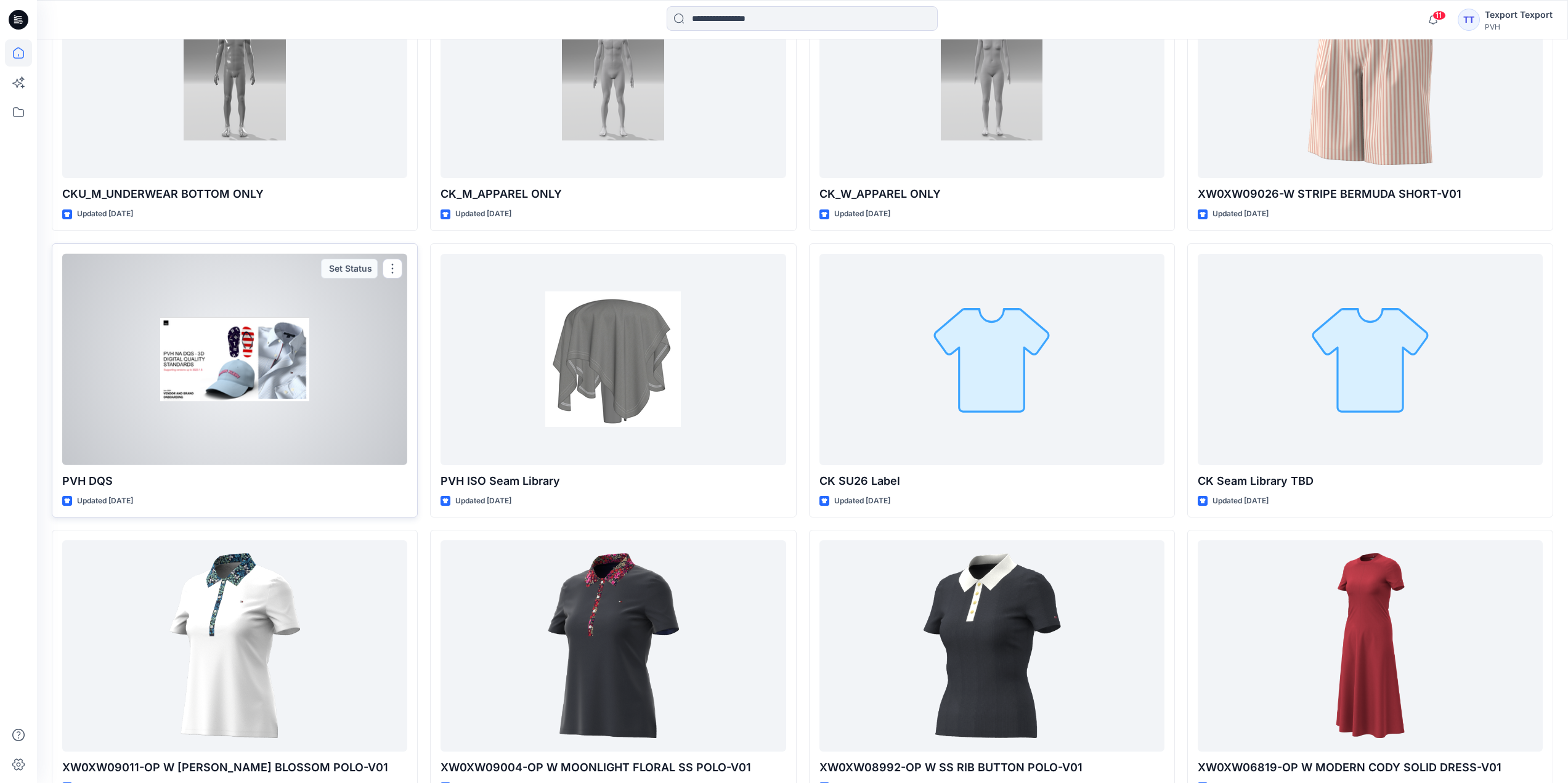
click at [337, 394] on div at bounding box center [235, 359] width 345 height 211
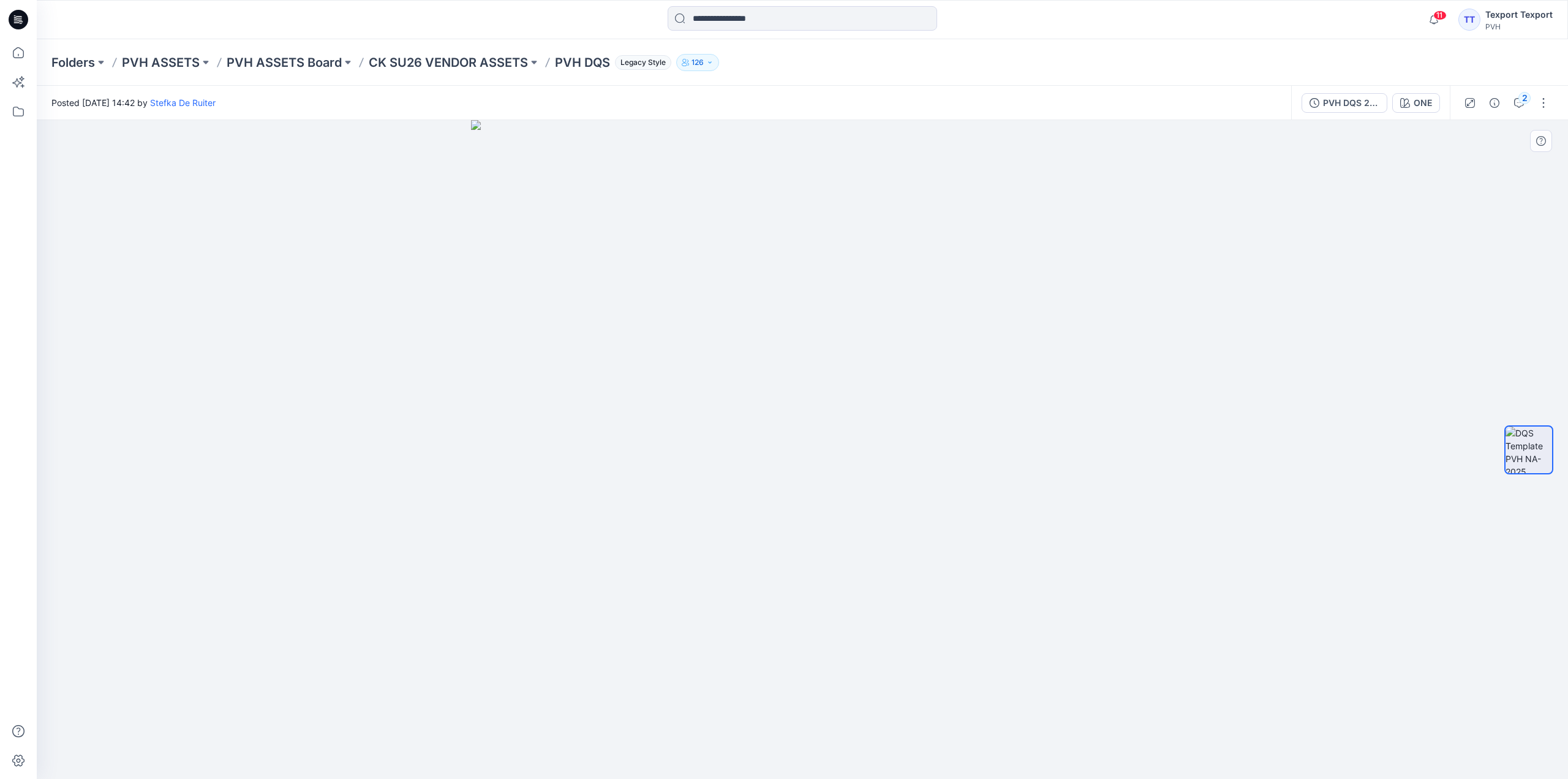
click at [333, 357] on div at bounding box center [802, 449] width 1532 height 659
click at [1517, 447] on img at bounding box center [1529, 450] width 46 height 46
click at [1527, 97] on div "2" at bounding box center [1524, 97] width 12 height 12
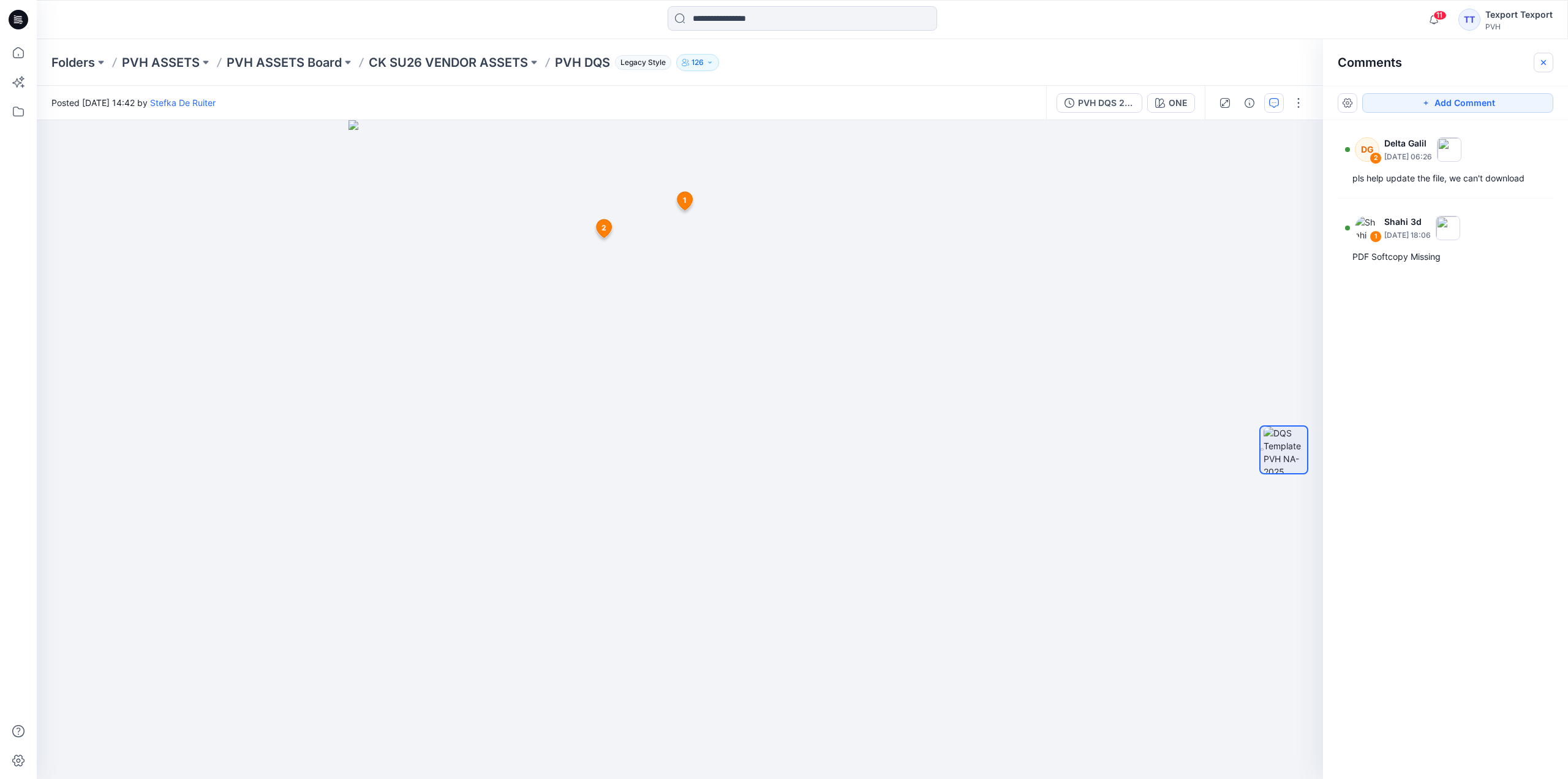
click at [1544, 61] on icon "button" at bounding box center [1543, 62] width 5 height 5
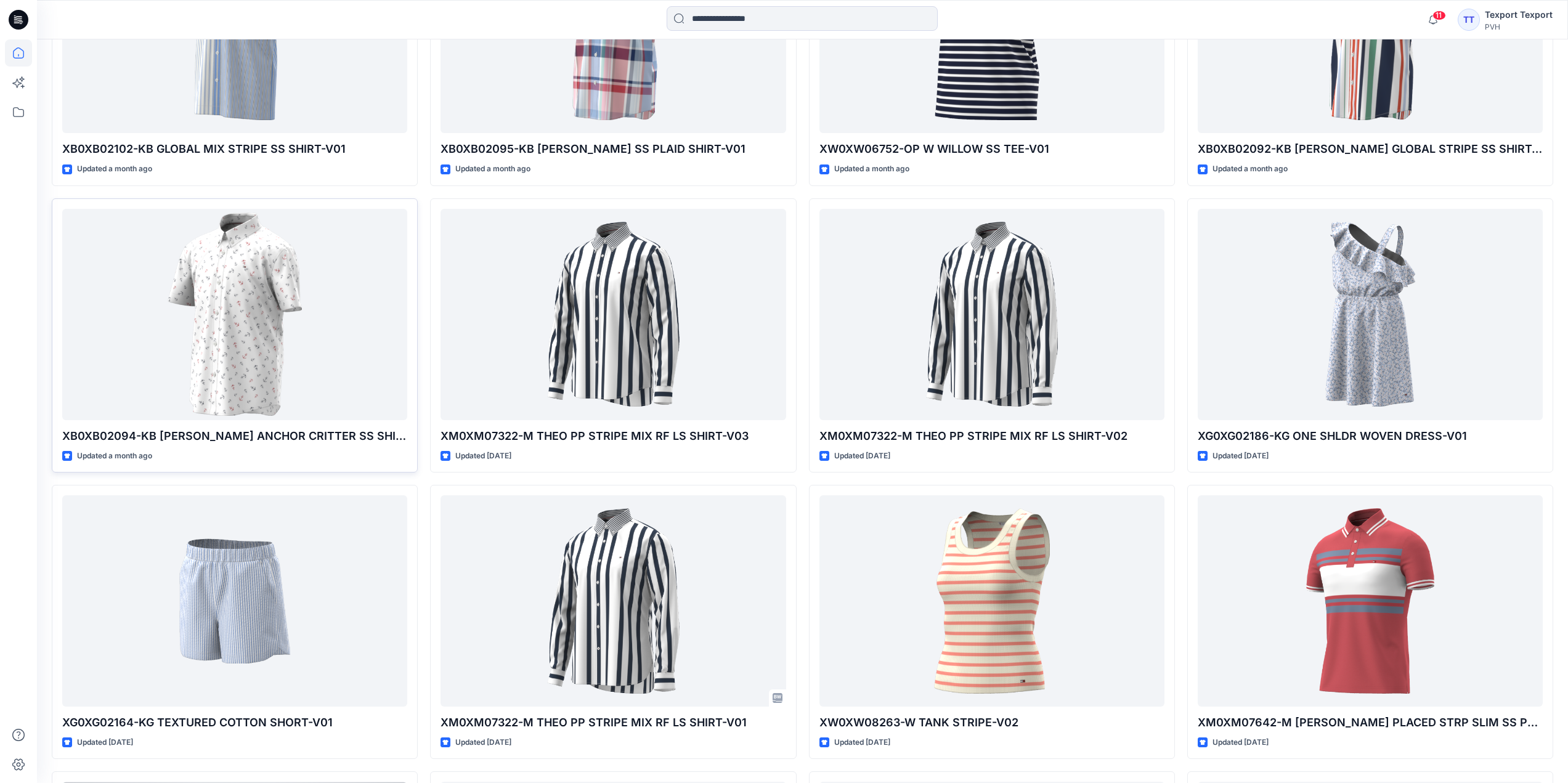
scroll to position [3299, 0]
